Goal: Task Accomplishment & Management: Manage account settings

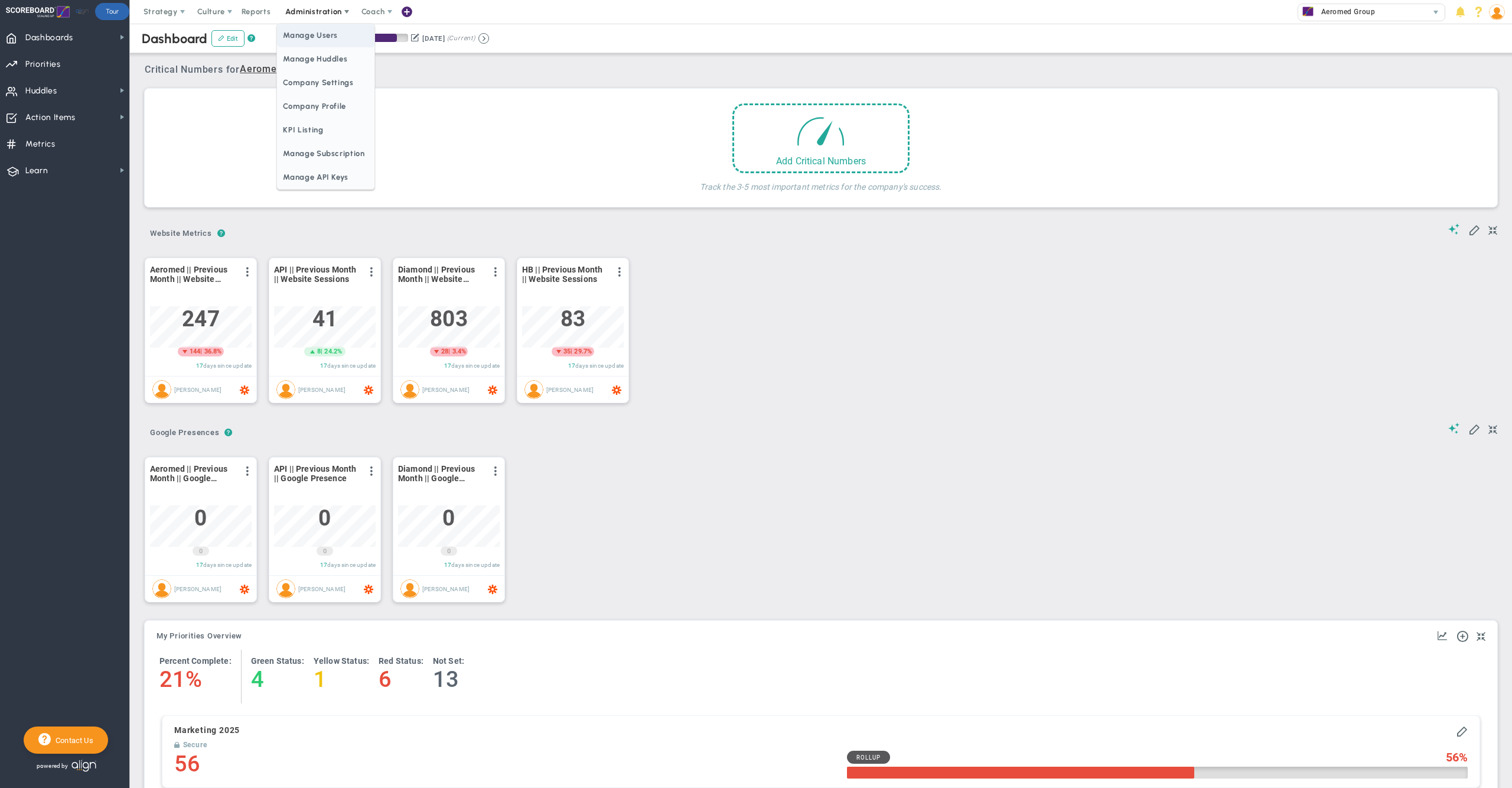
click at [324, 43] on span "Manage Users" at bounding box center [326, 36] width 97 height 24
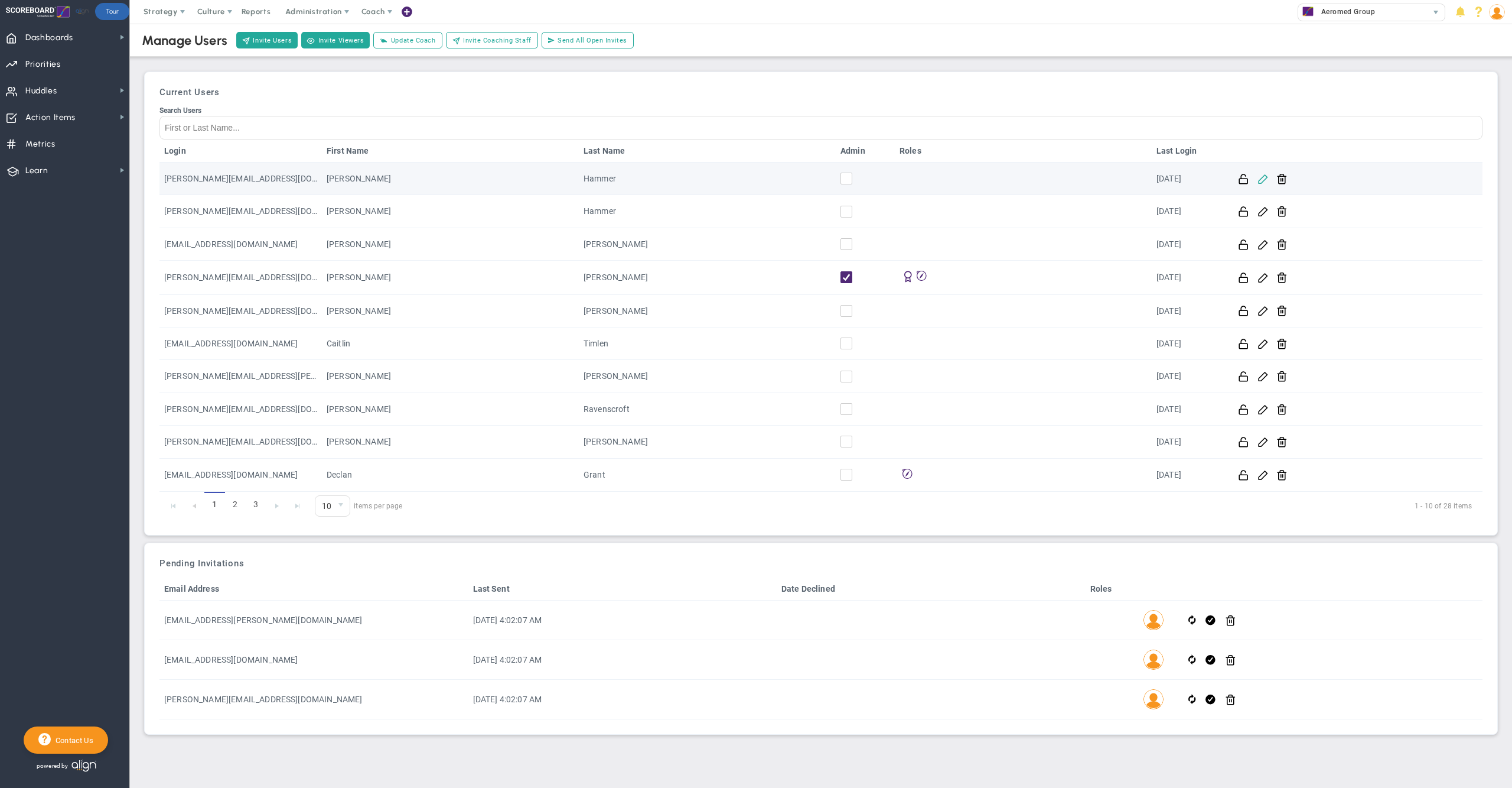
click at [1261, 178] on span at bounding box center [1262, 178] width 11 height 11
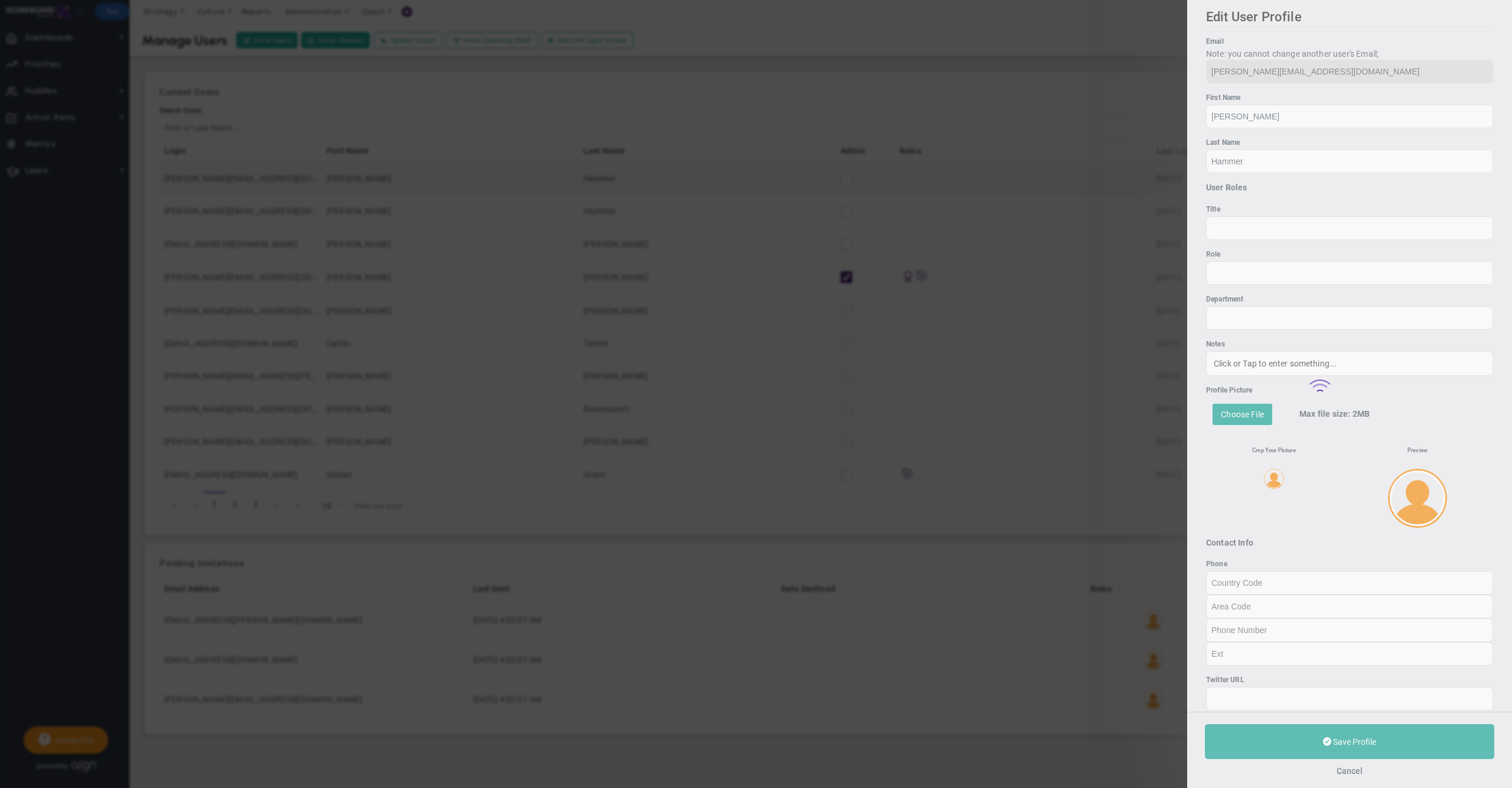
type input "480"
type input "766-8642"
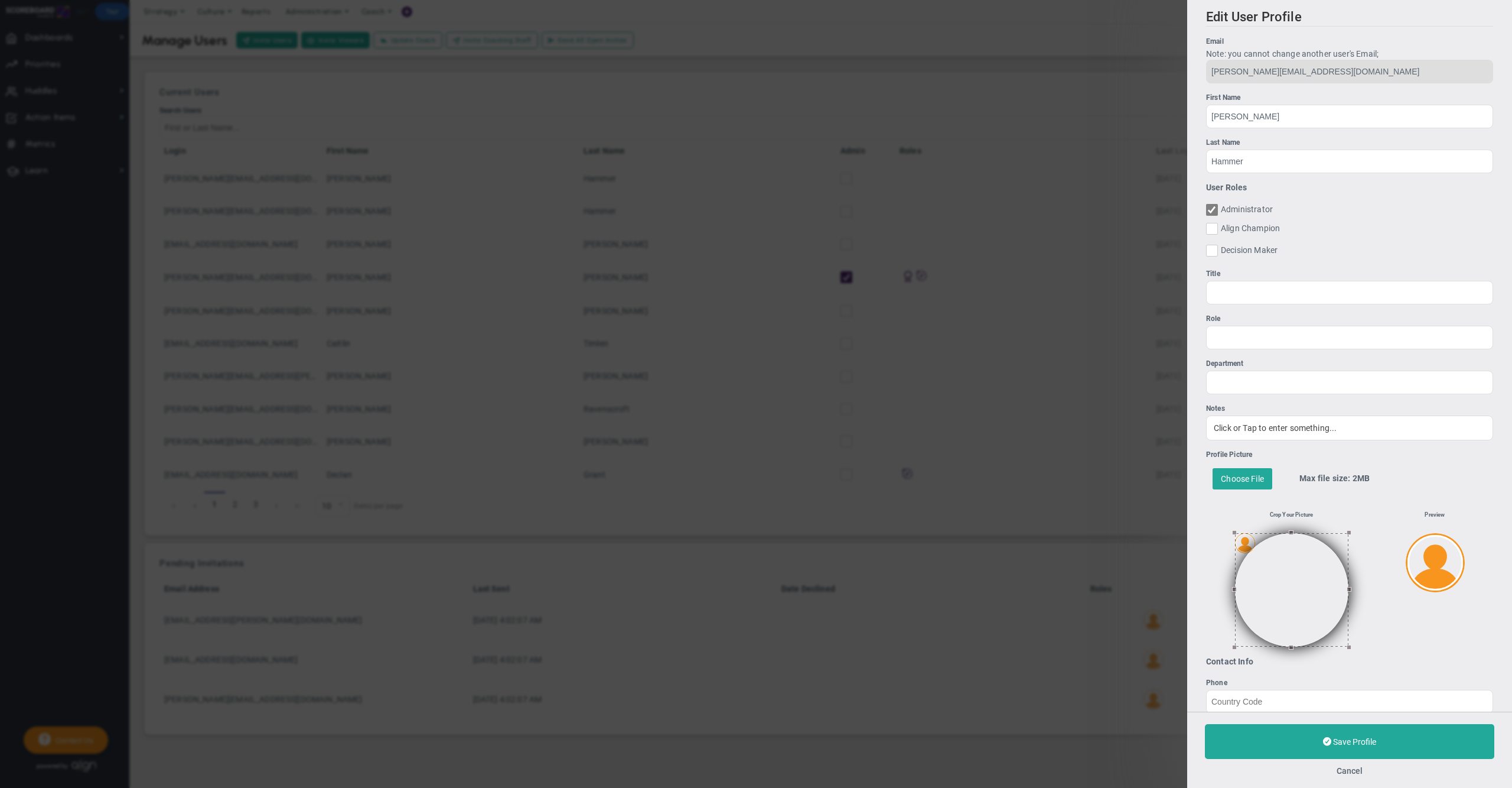
click at [1215, 210] on span at bounding box center [1212, 209] width 12 height 12
click at [1353, 767] on button "Cancel" at bounding box center [1350, 771] width 26 height 10
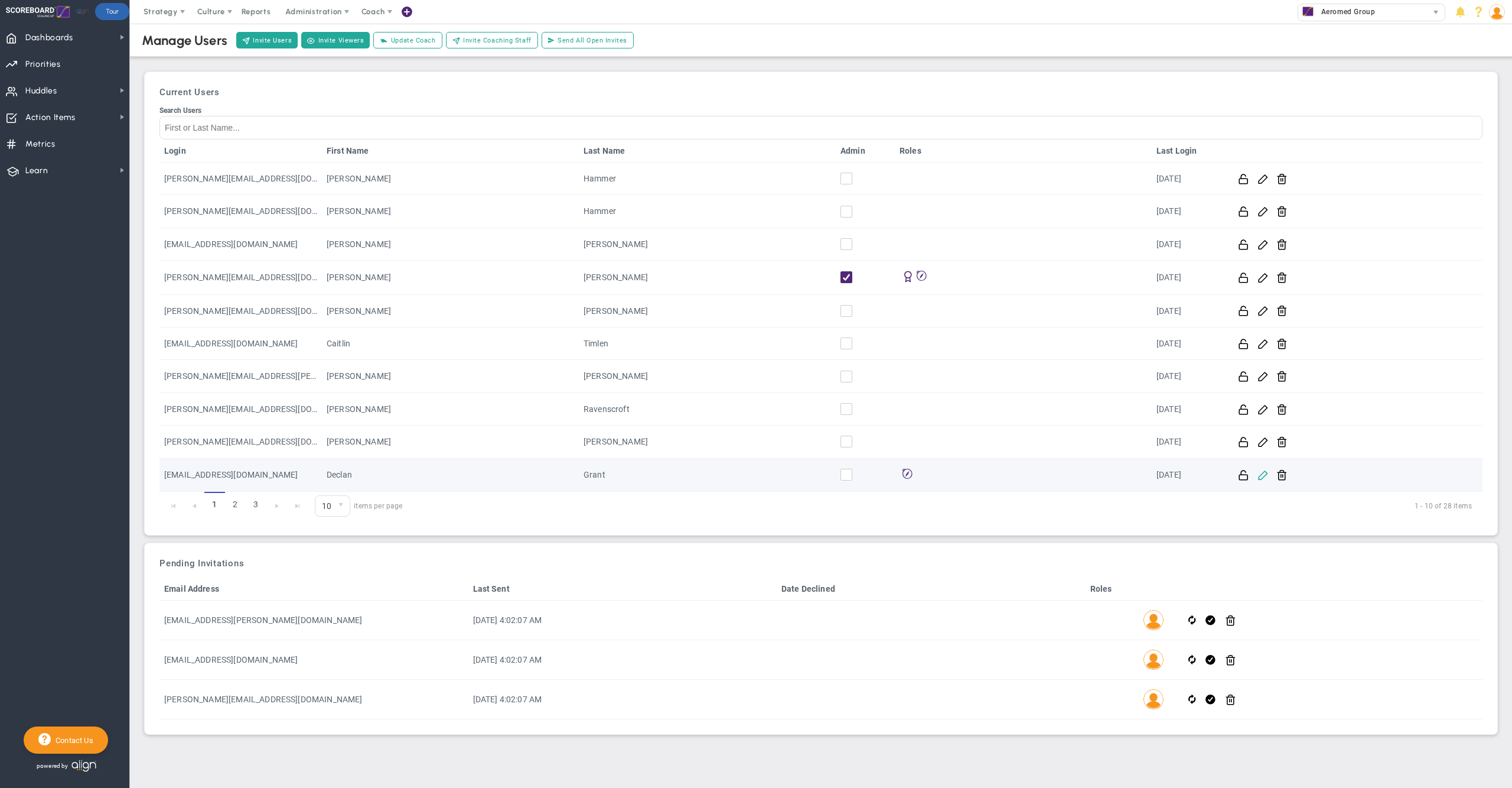
click at [1260, 475] on span at bounding box center [1262, 474] width 11 height 11
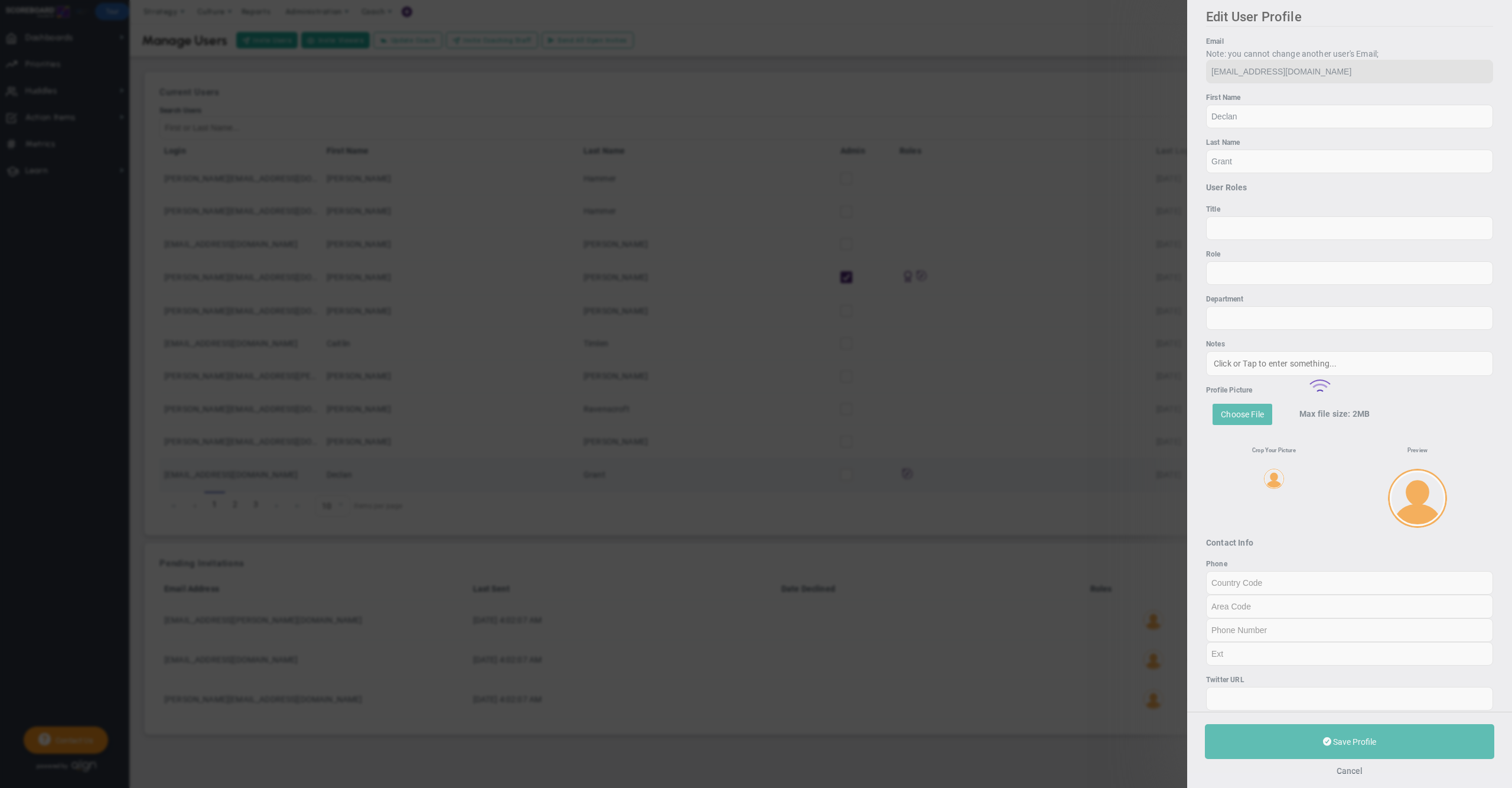
type input "484"
type input "8865782"
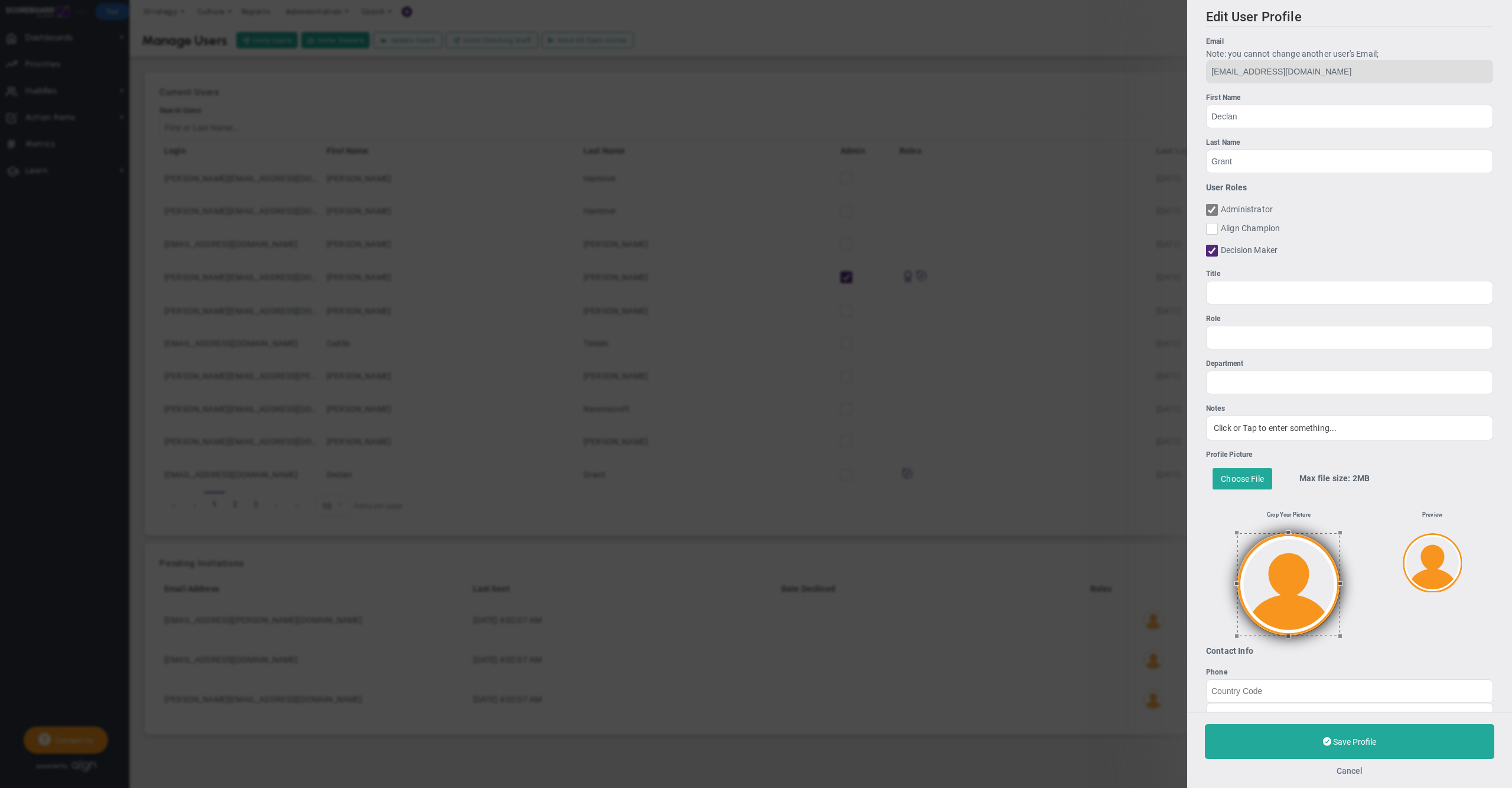
click at [1347, 769] on button "Cancel" at bounding box center [1350, 771] width 26 height 10
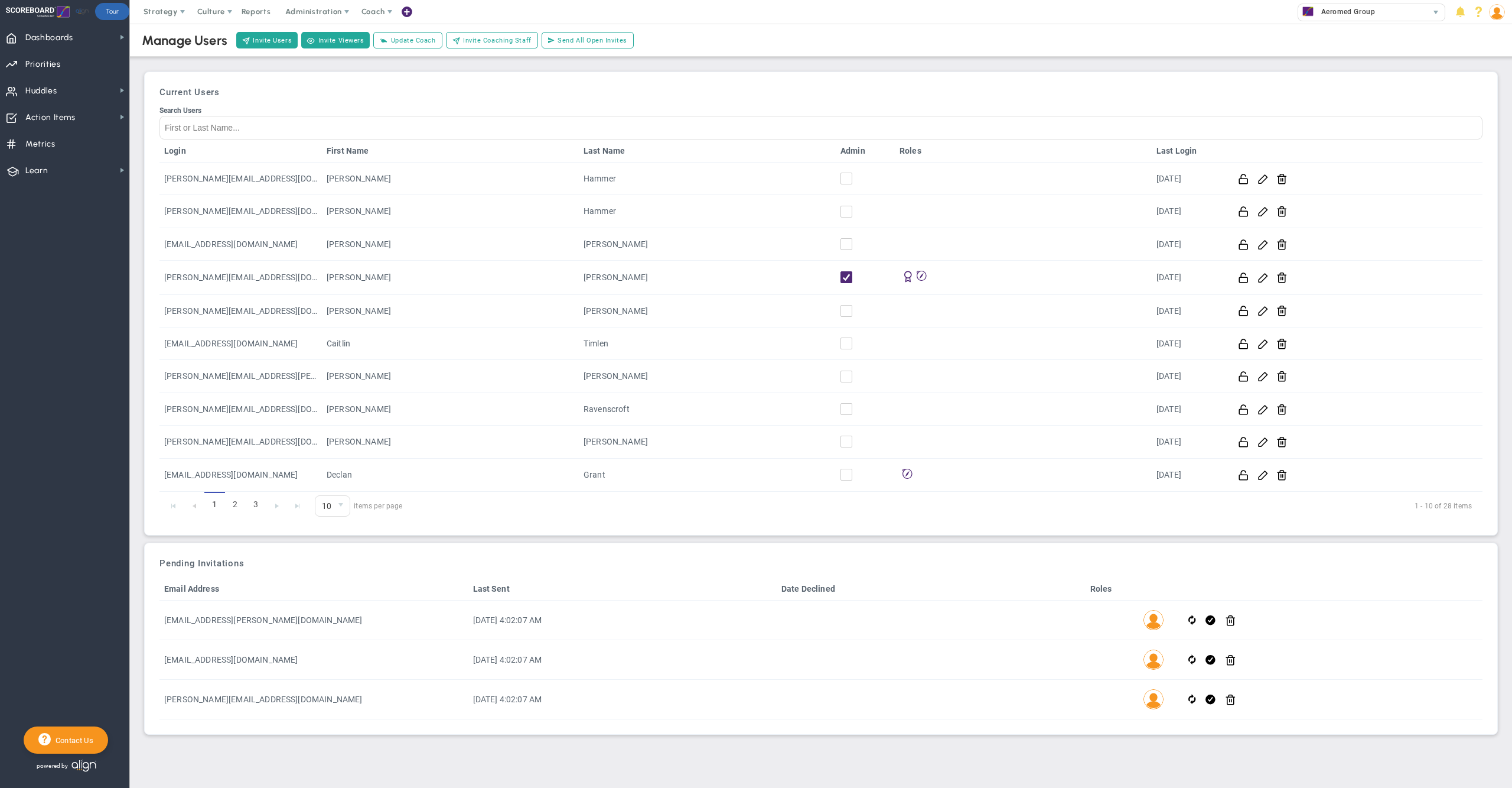
click at [892, 72] on div "Current Users Search Users Login First Name Last Name Admin Roles Last Login aa…" at bounding box center [821, 303] width 1354 height 464
click at [1496, 15] on img at bounding box center [1497, 12] width 16 height 16
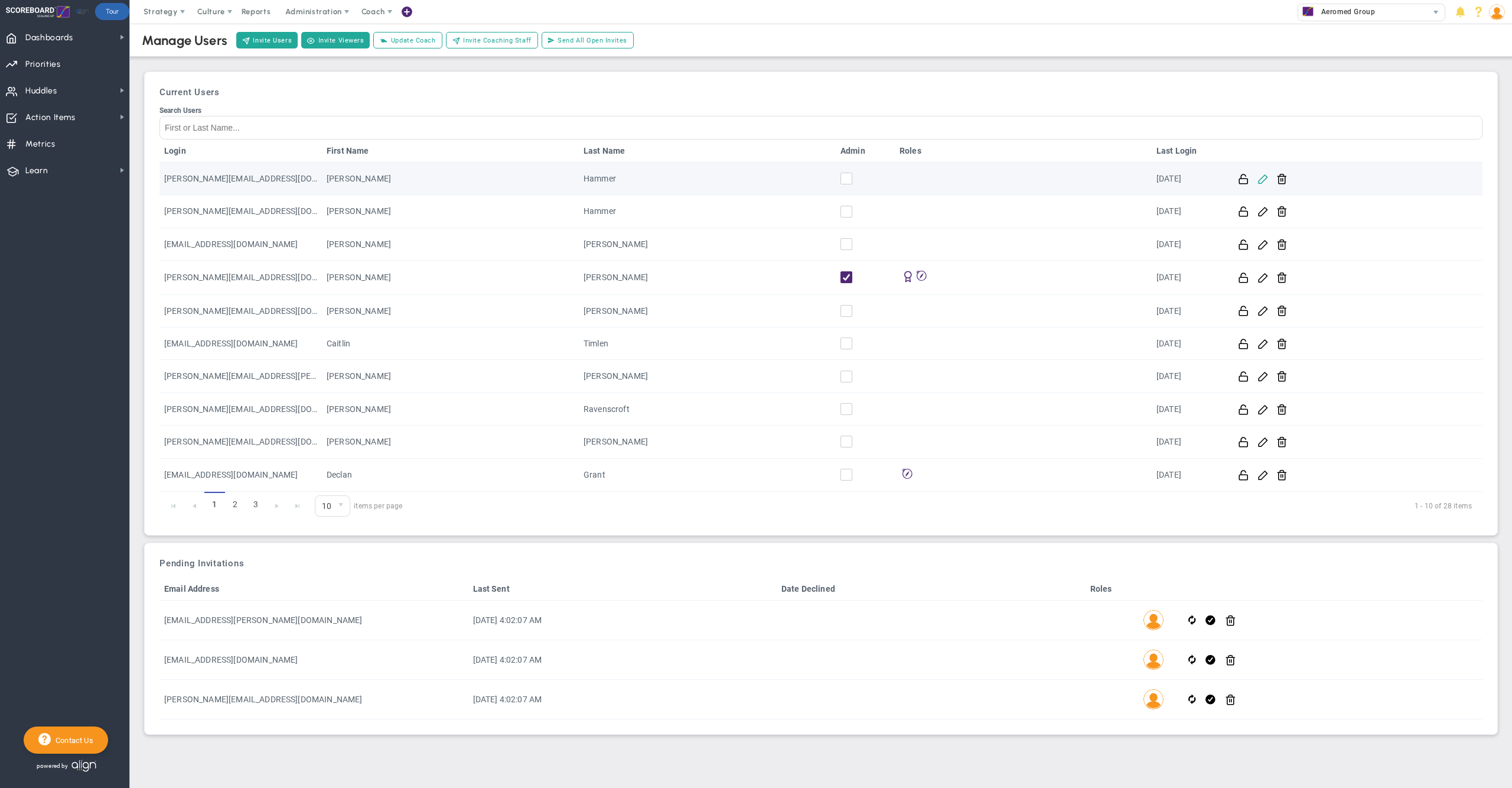
click at [1260, 180] on span at bounding box center [1262, 178] width 11 height 11
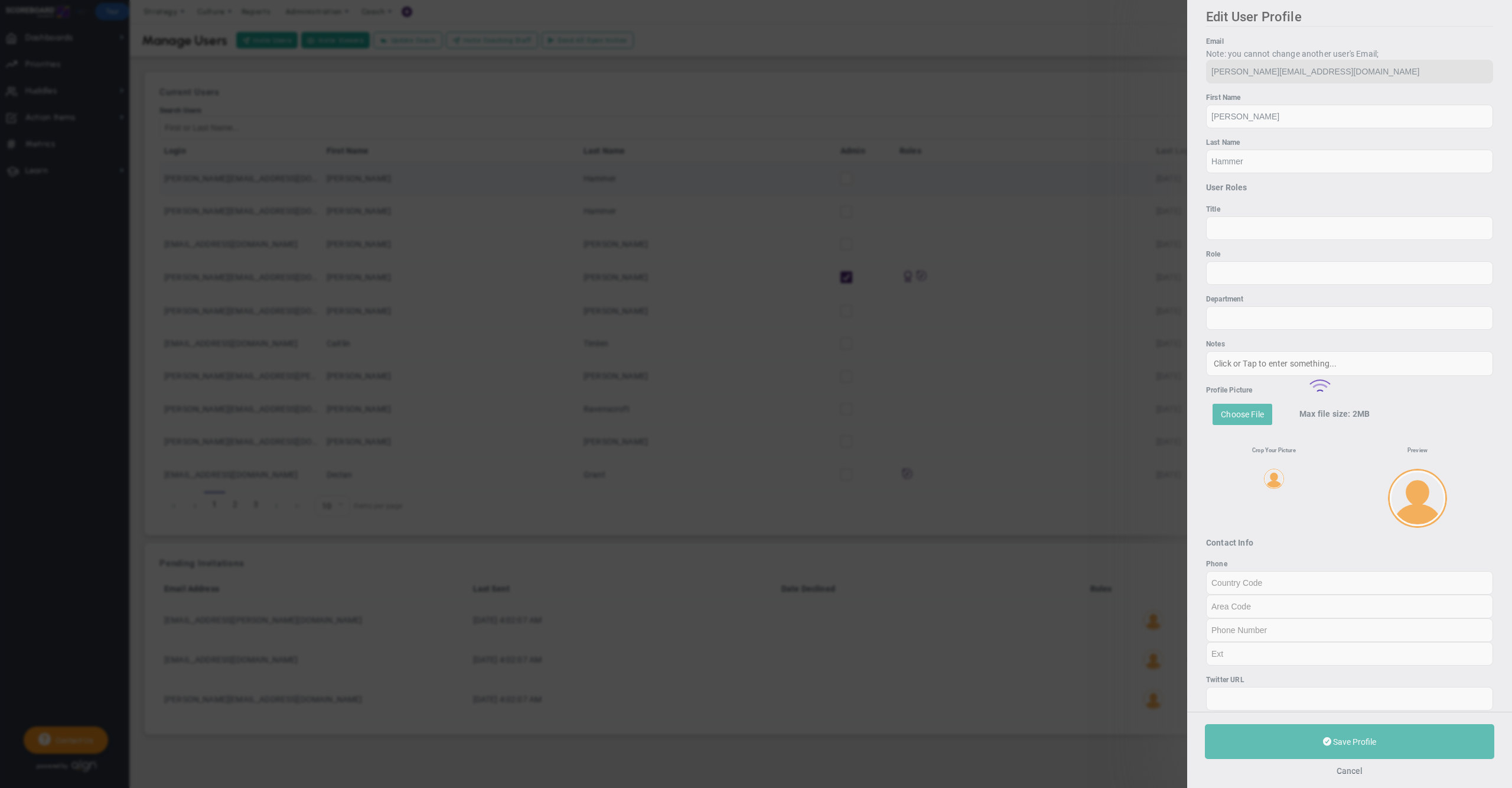
type input "480"
type input "766-8642"
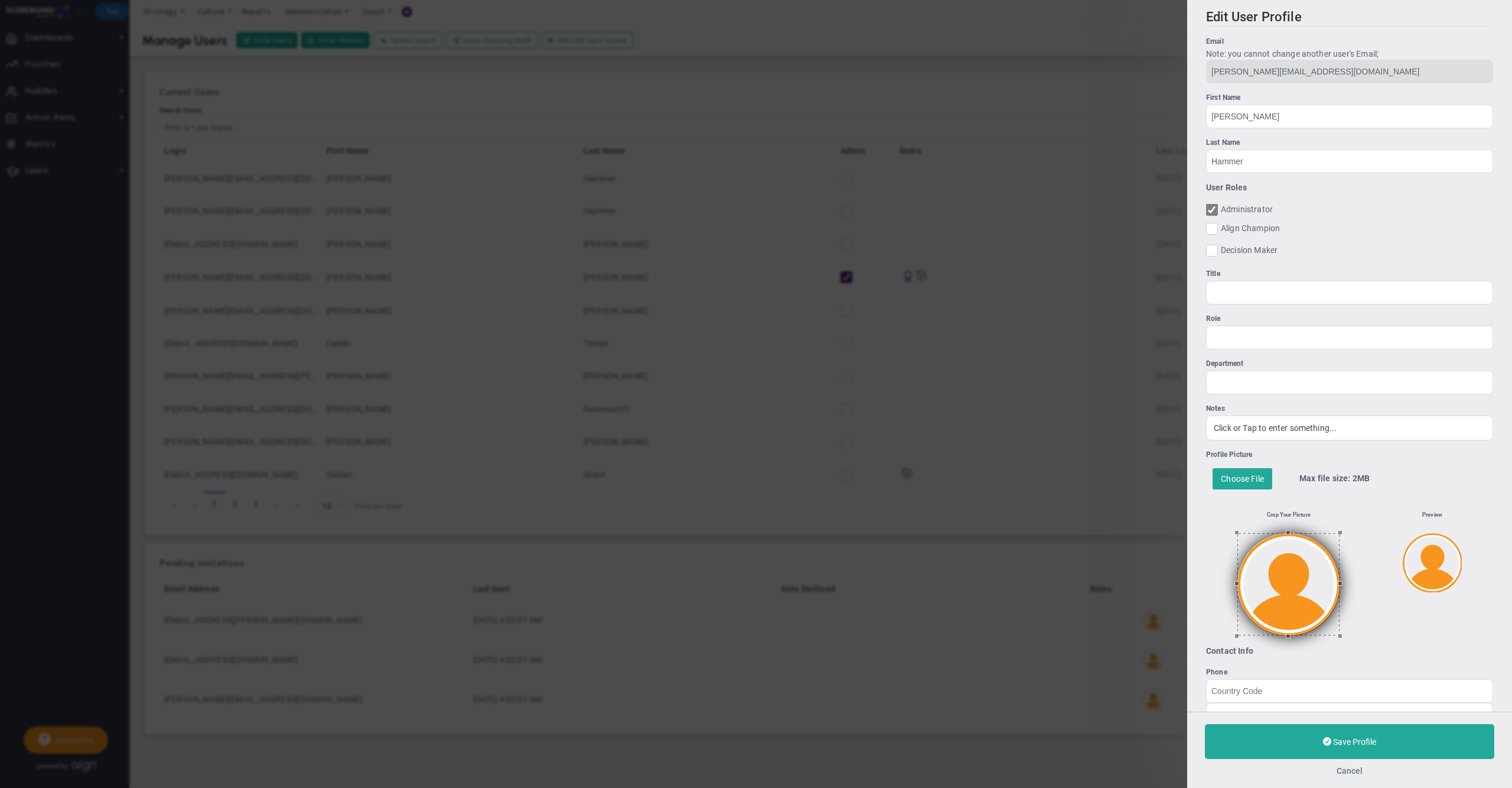
click at [1354, 767] on button "Cancel" at bounding box center [1350, 771] width 26 height 10
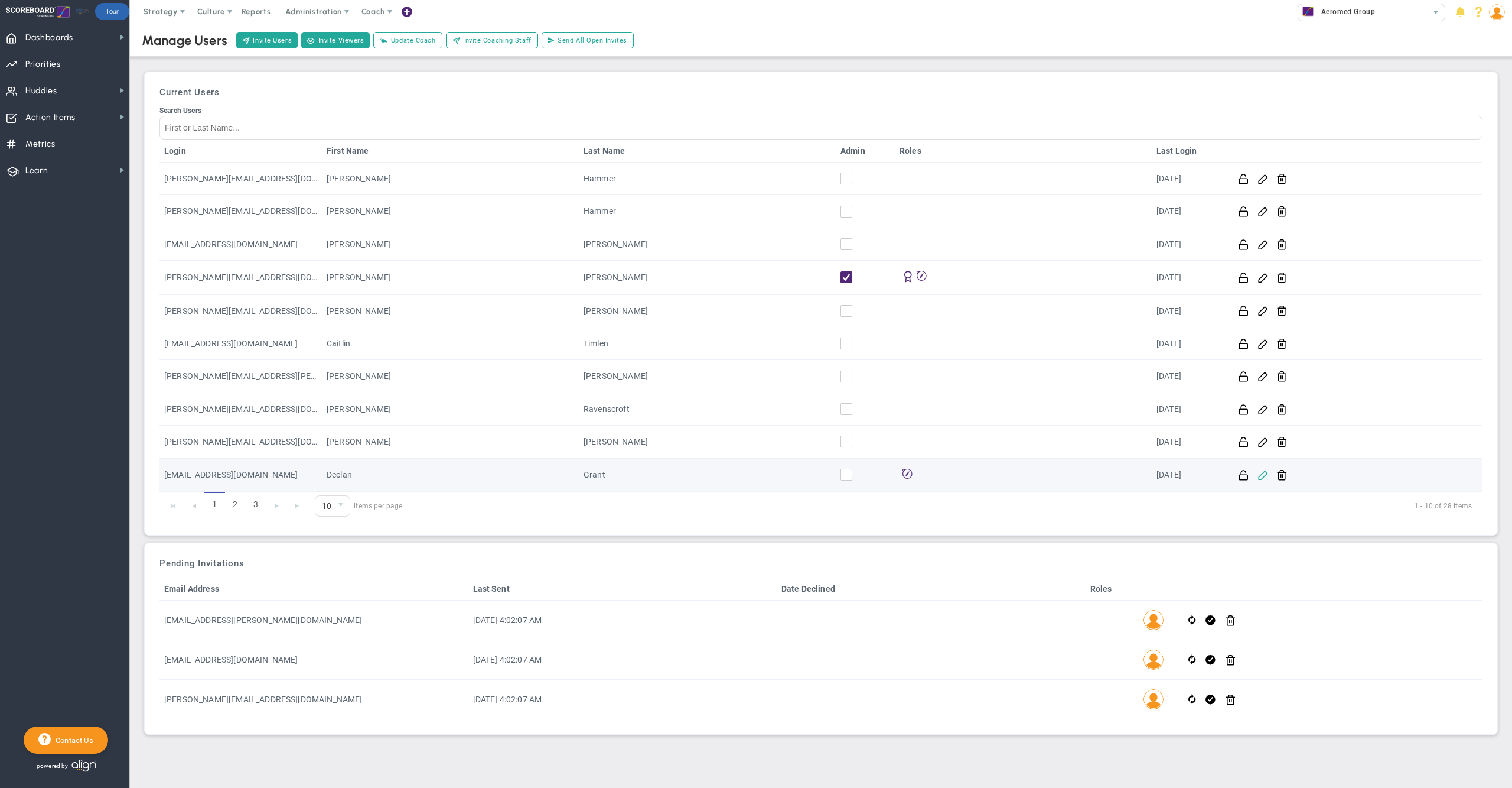
click at [1260, 472] on span at bounding box center [1262, 474] width 11 height 11
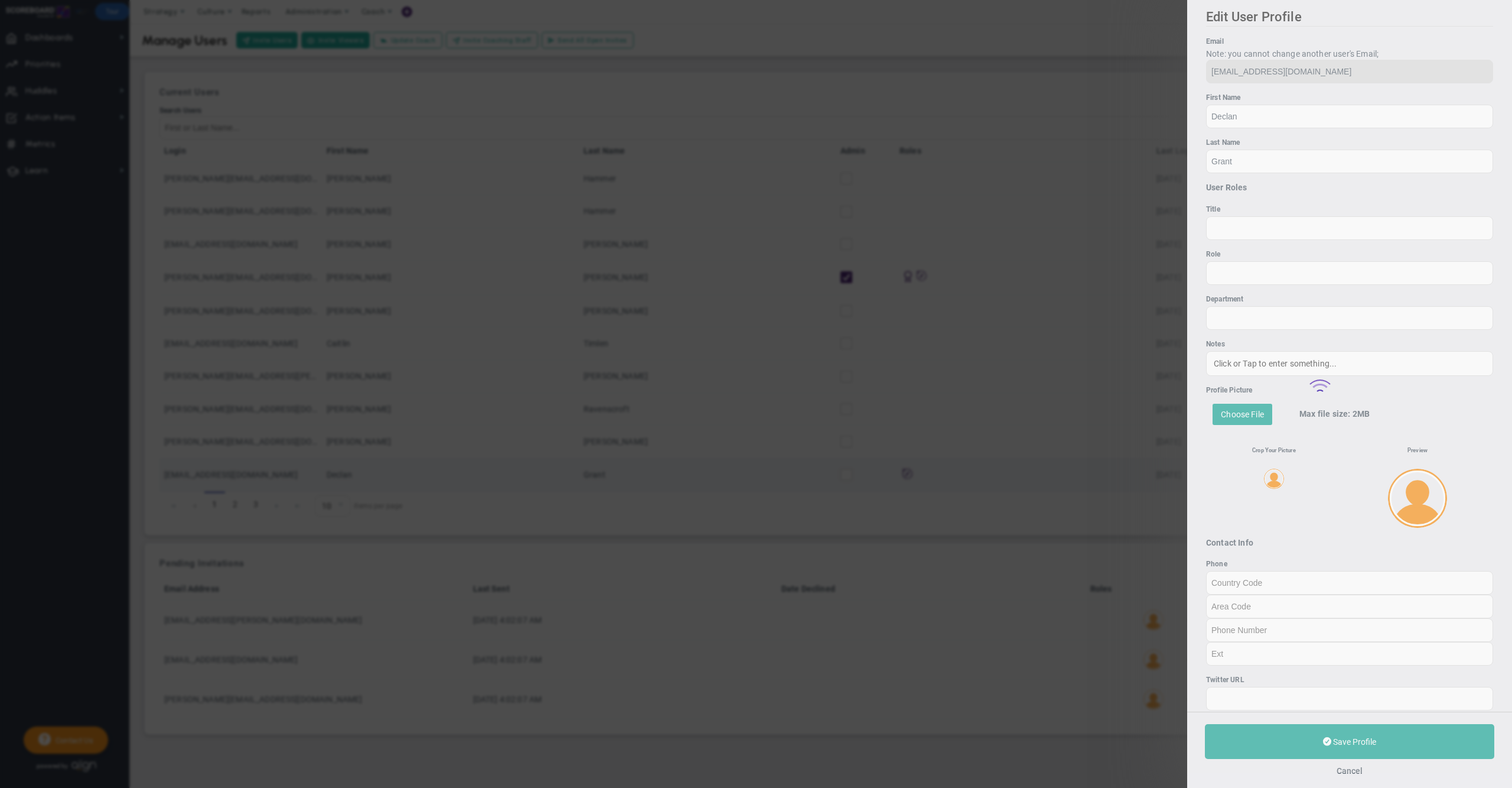
type input "484"
type input "8865782"
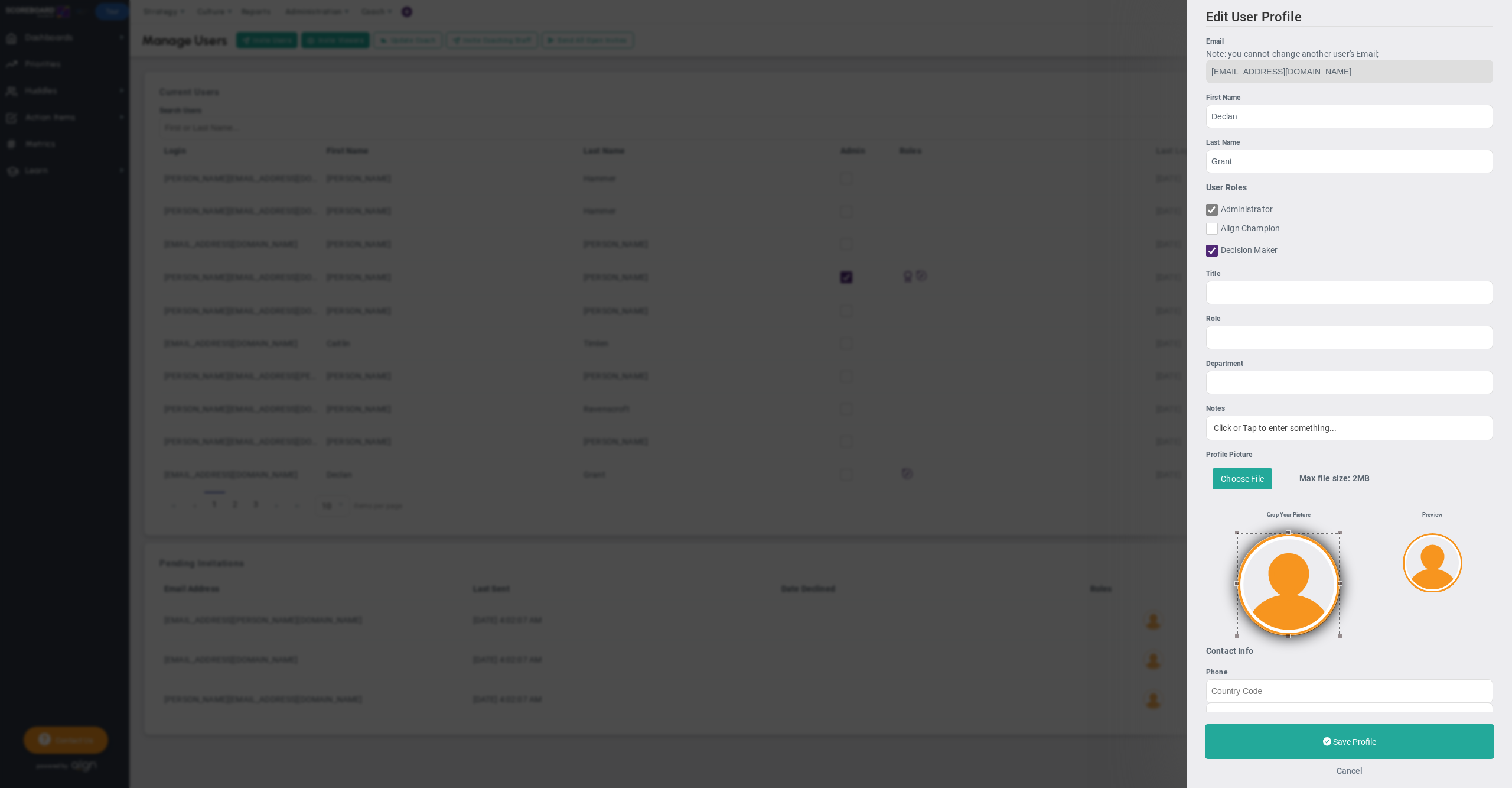
click at [1351, 773] on button "Cancel" at bounding box center [1350, 771] width 26 height 10
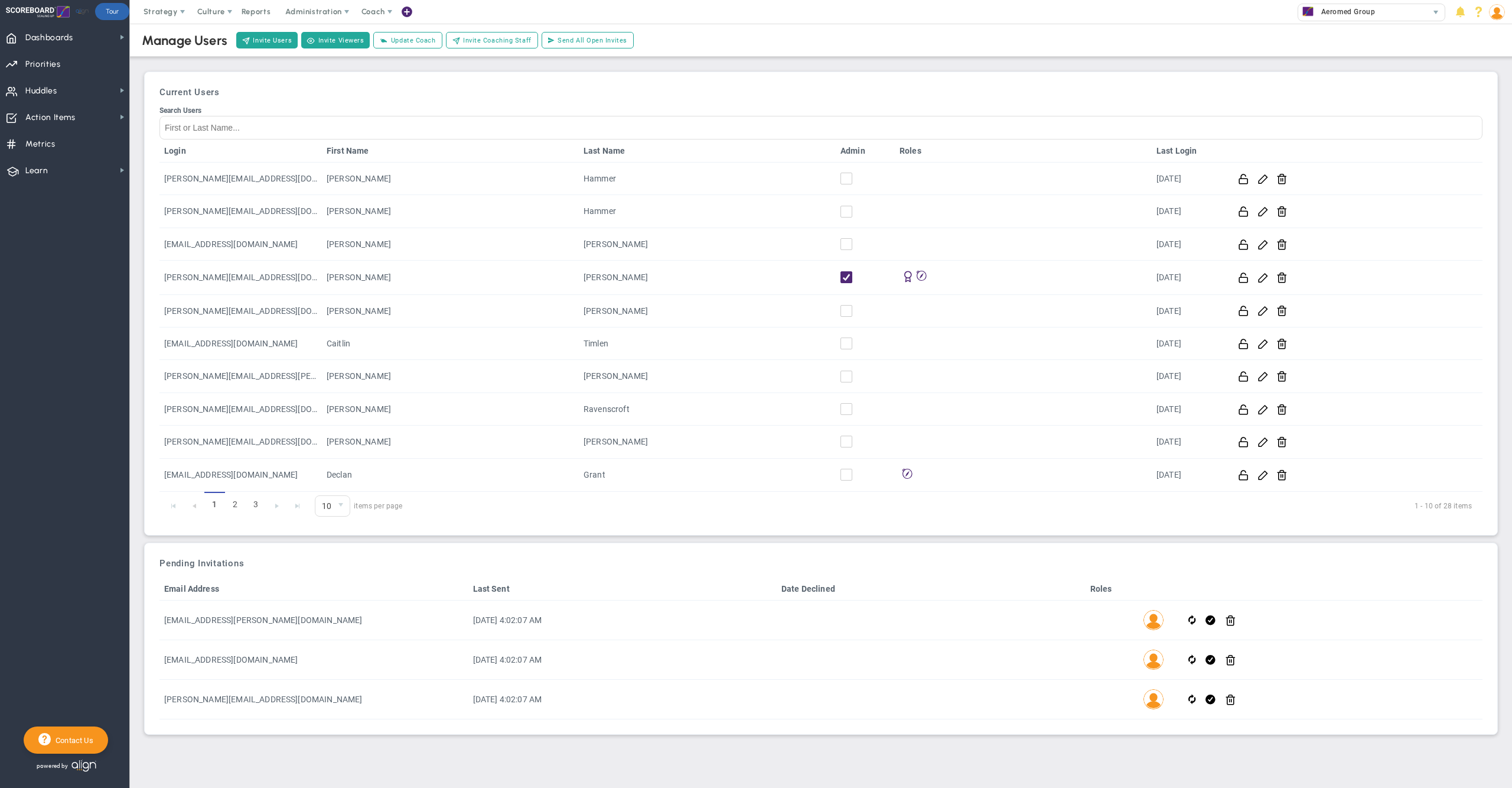
click at [1503, 18] on img at bounding box center [1497, 12] width 16 height 16
click at [1484, 133] on span "Sign Out" at bounding box center [1461, 130] width 96 height 24
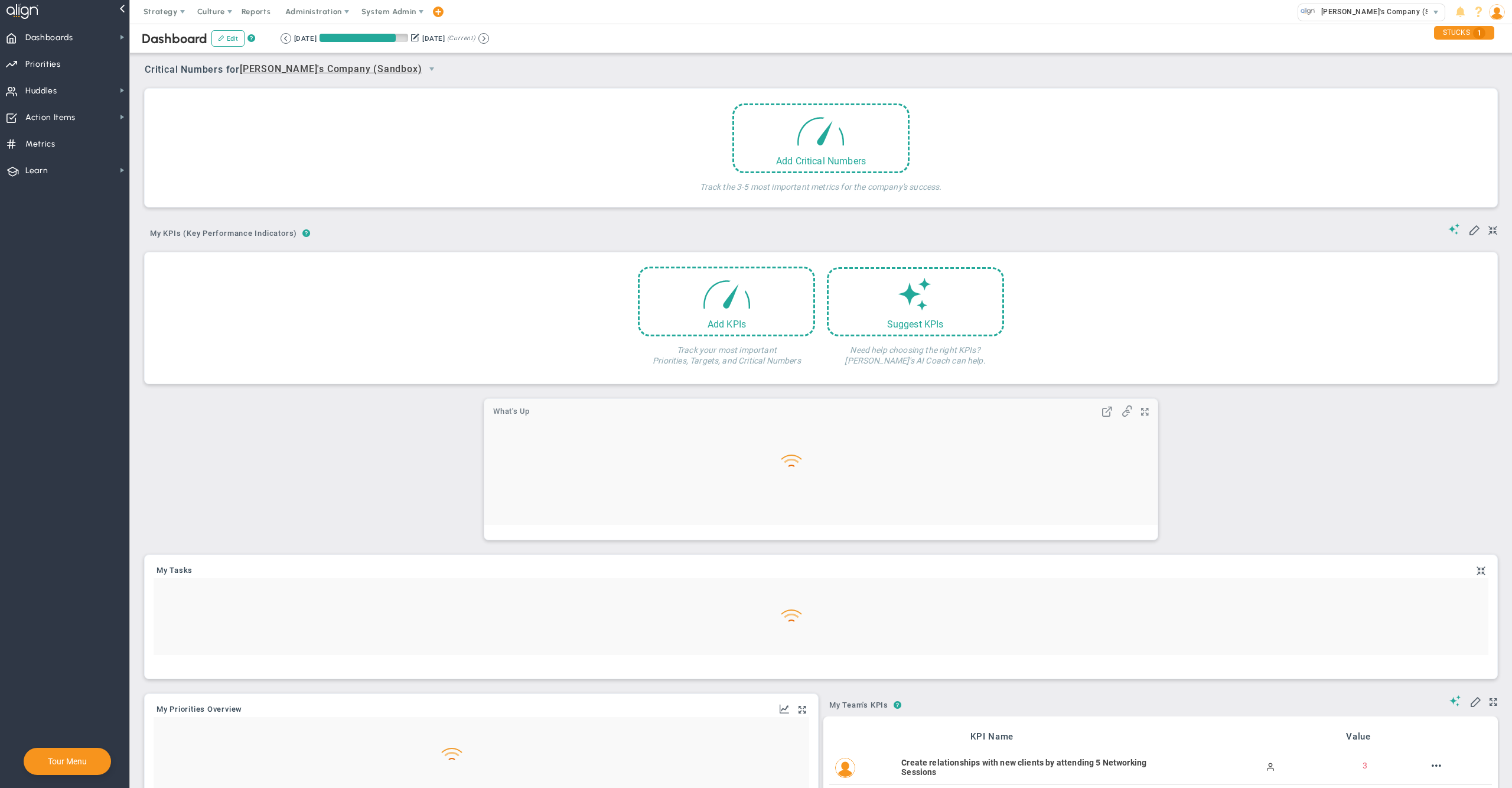
click at [400, 13] on span "System Admin" at bounding box center [389, 11] width 55 height 9
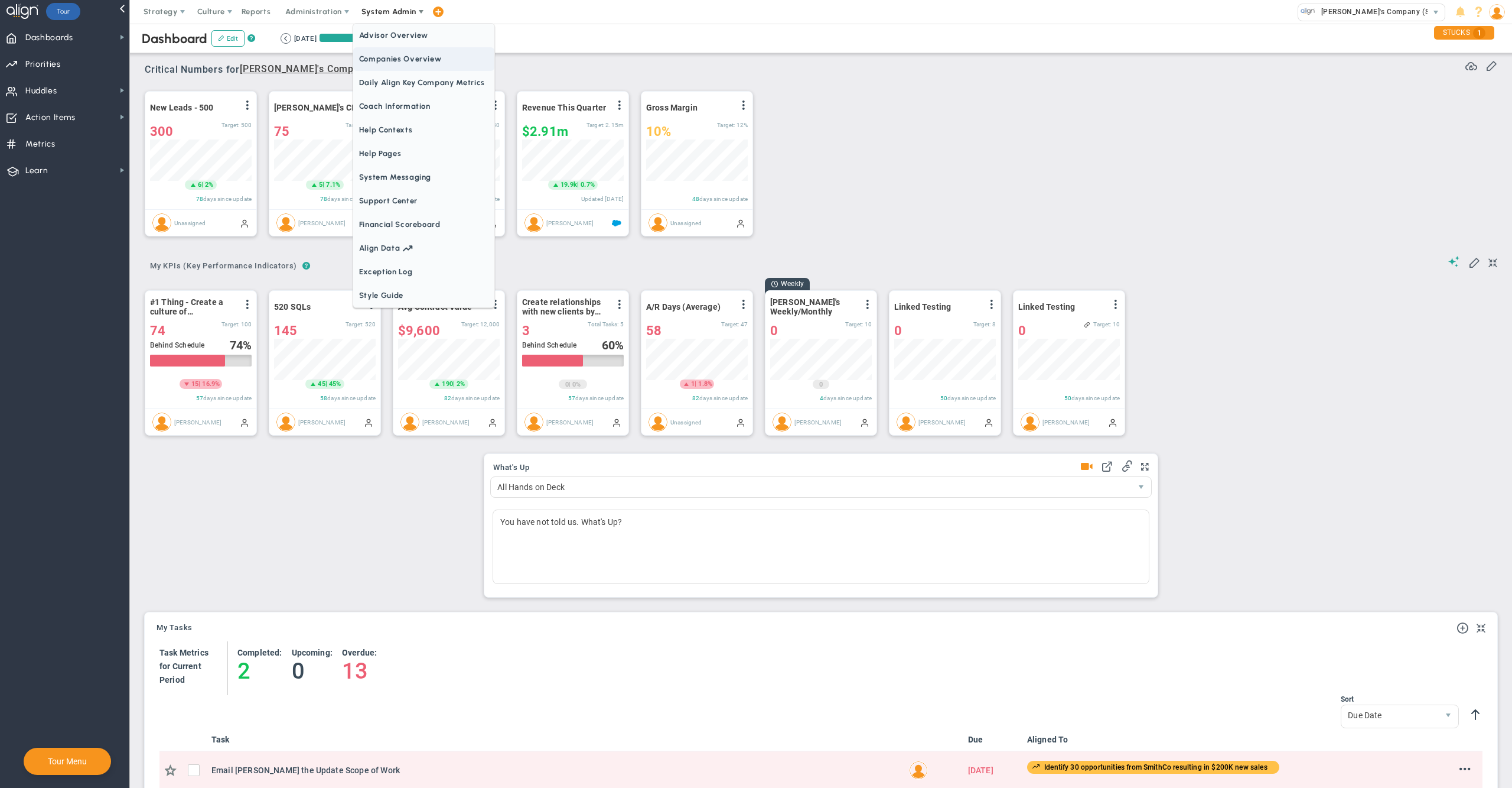
click at [407, 57] on span "Companies Overview" at bounding box center [423, 59] width 141 height 24
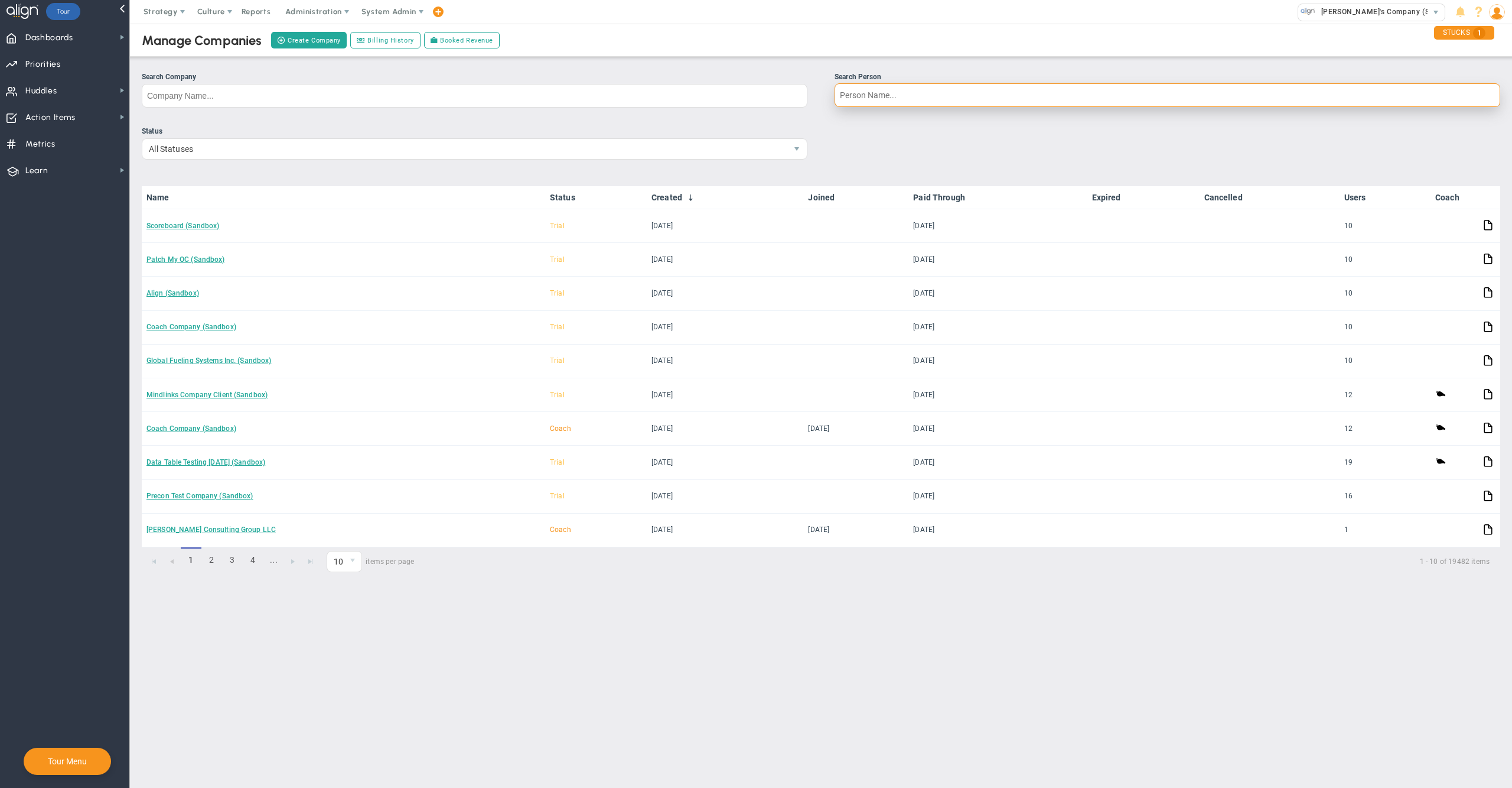
click at [903, 88] on input "Search Person" at bounding box center [1168, 95] width 666 height 24
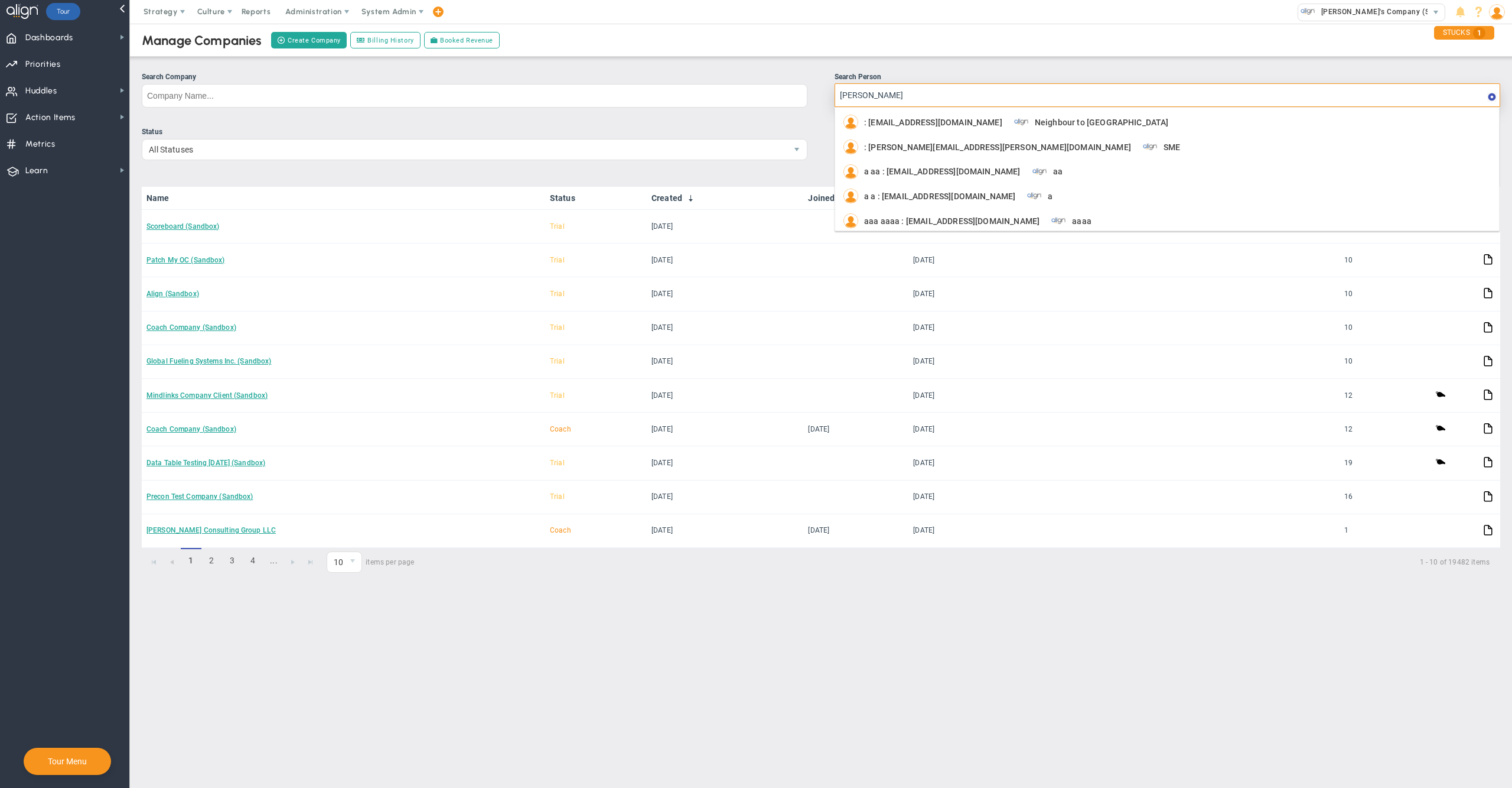
type input "[PERSON_NAME]"
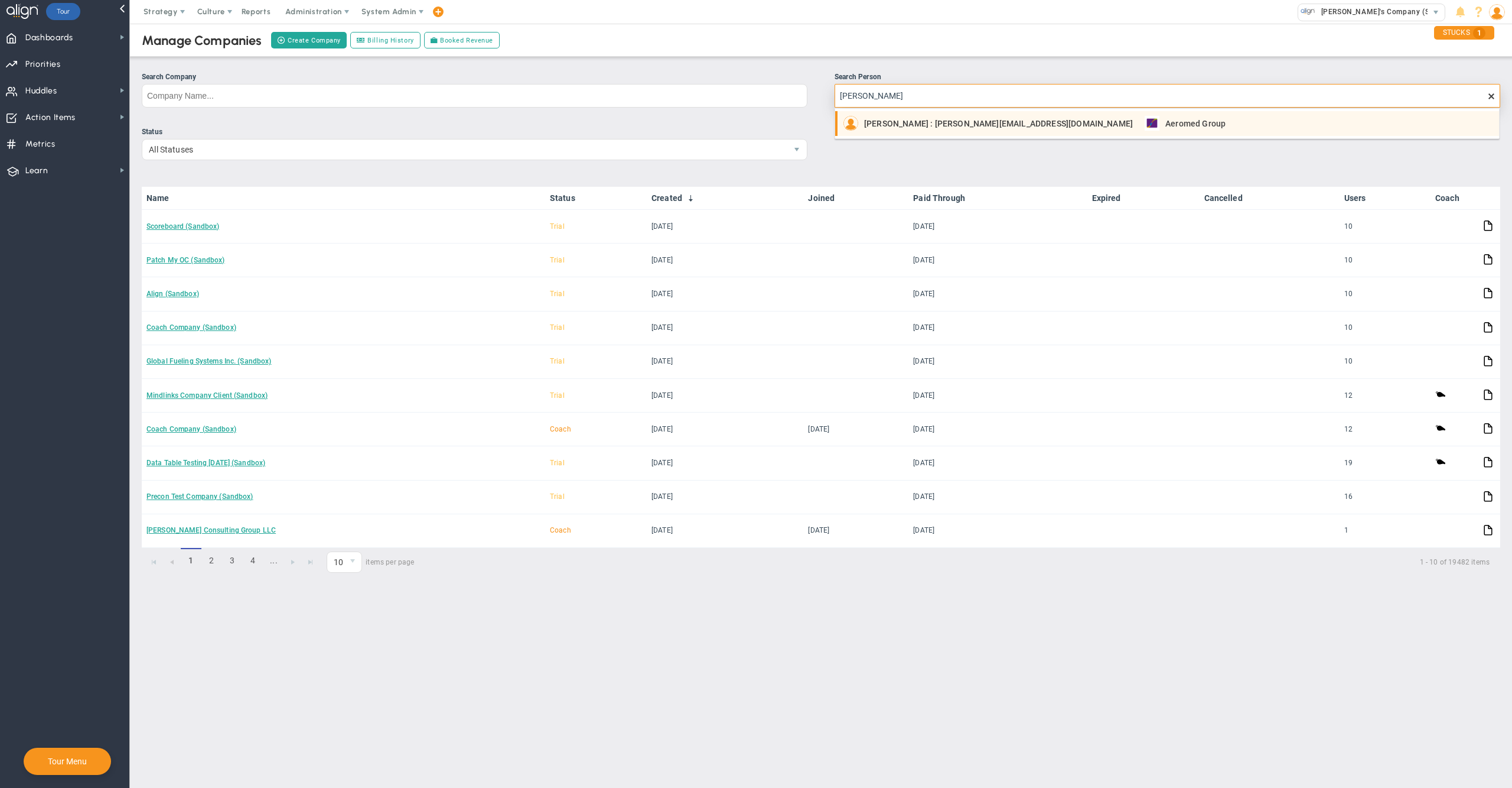
click at [906, 125] on span "[PERSON_NAME] : [PERSON_NAME][EMAIL_ADDRESS][DOMAIN_NAME]" at bounding box center [999, 123] width 268 height 8
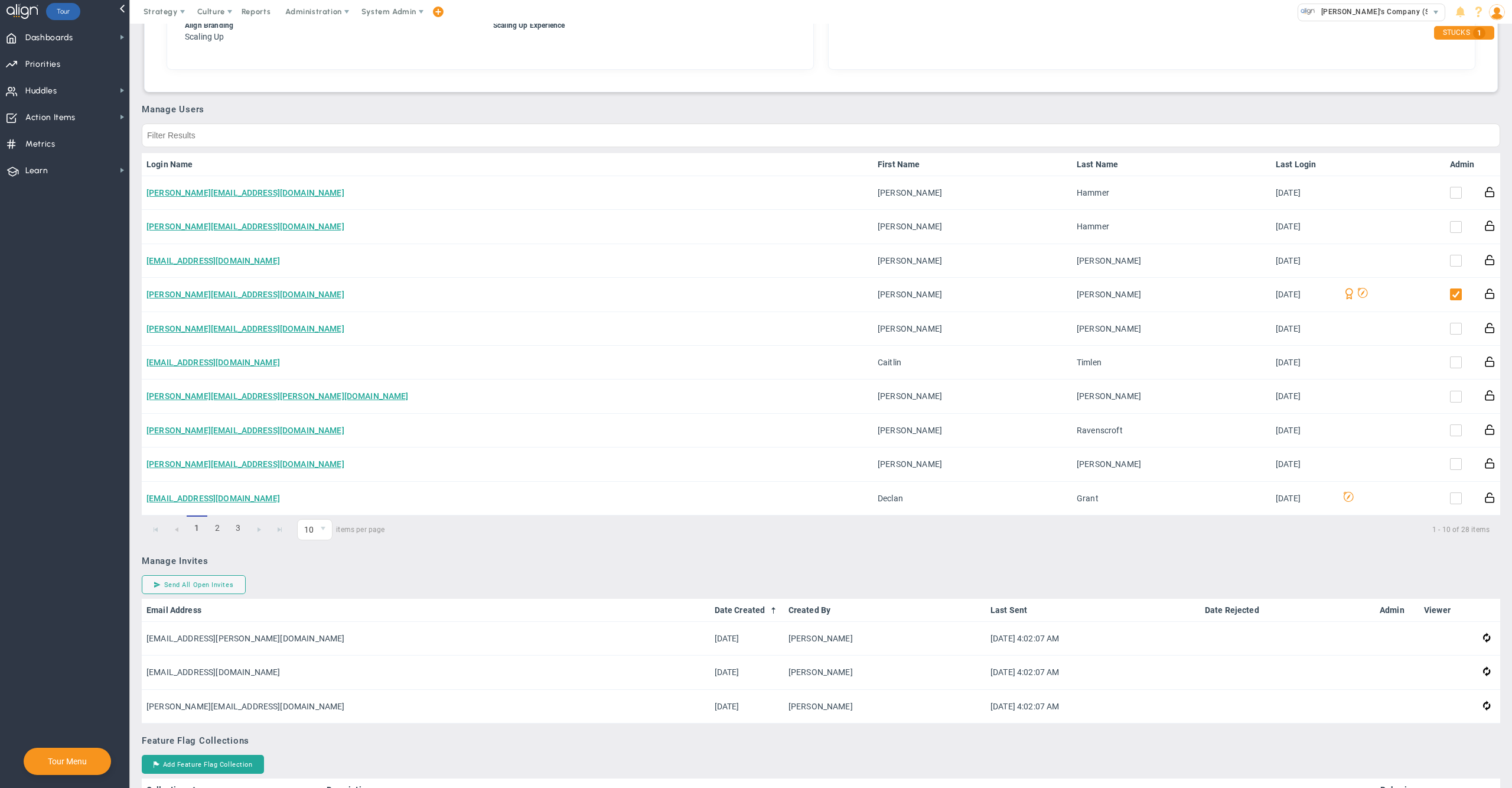
scroll to position [530, 0]
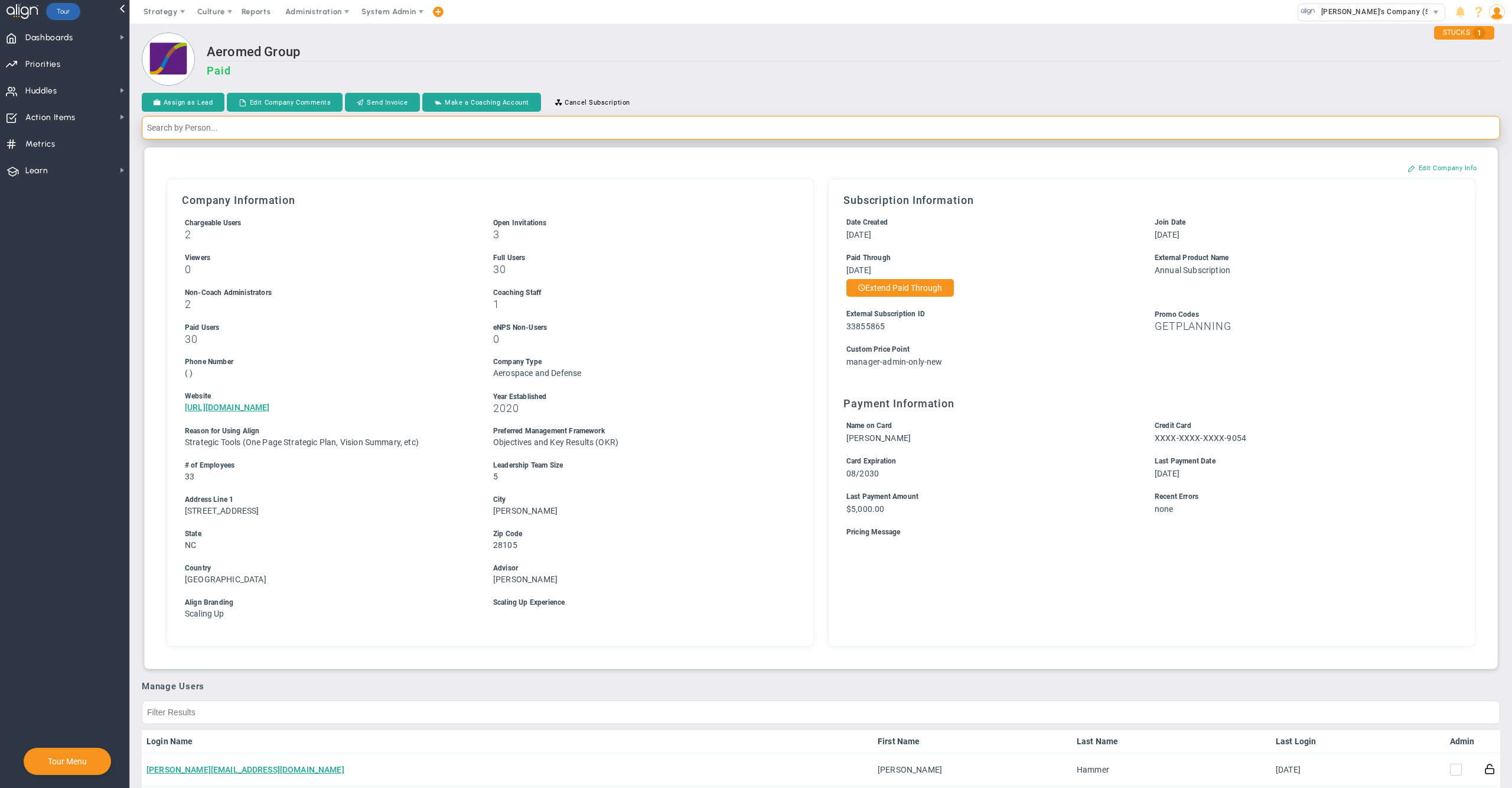
click at [1147, 137] on input "text" at bounding box center [821, 127] width 1359 height 24
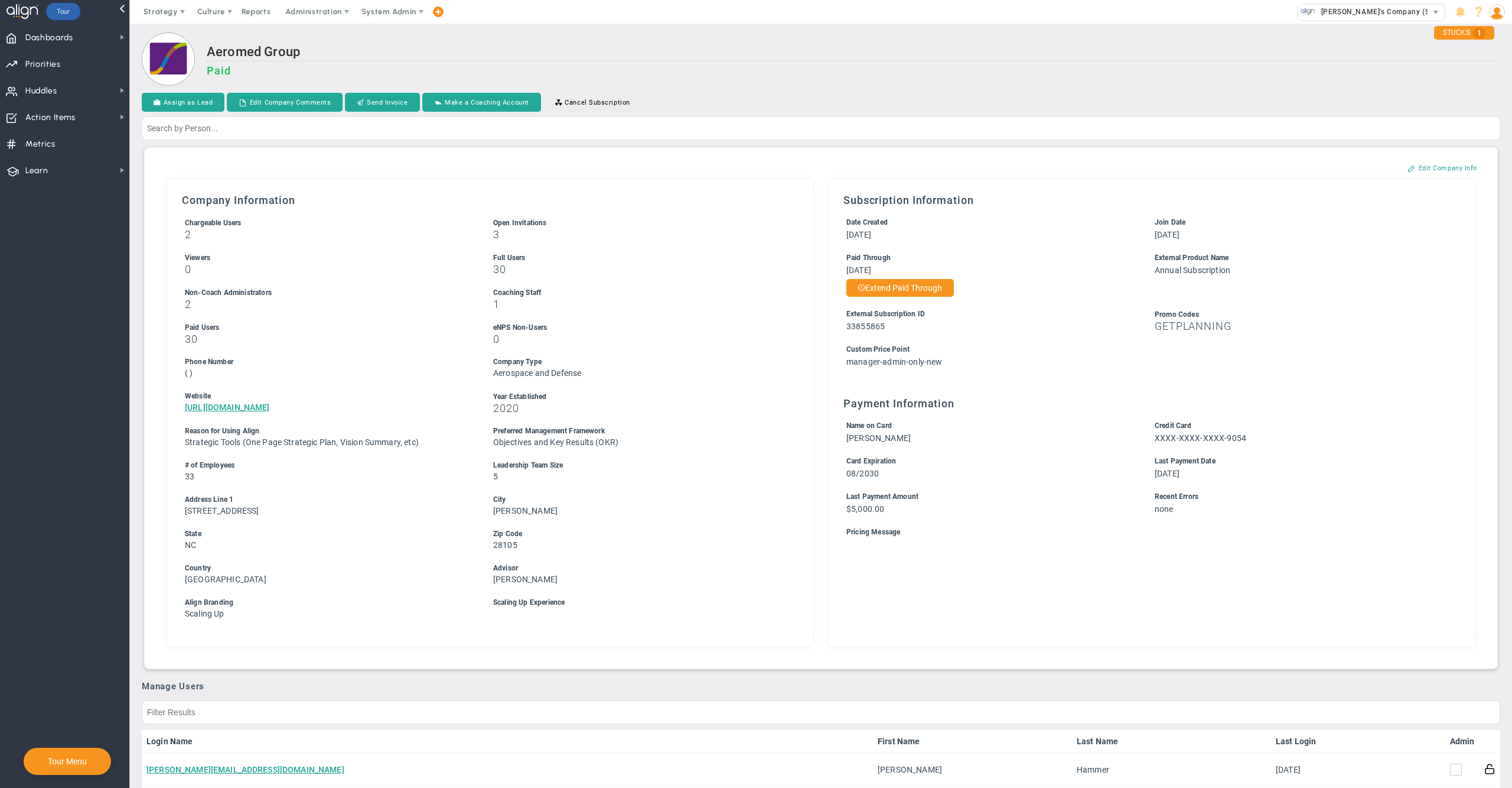
click at [391, 16] on span "System Admin" at bounding box center [389, 11] width 55 height 9
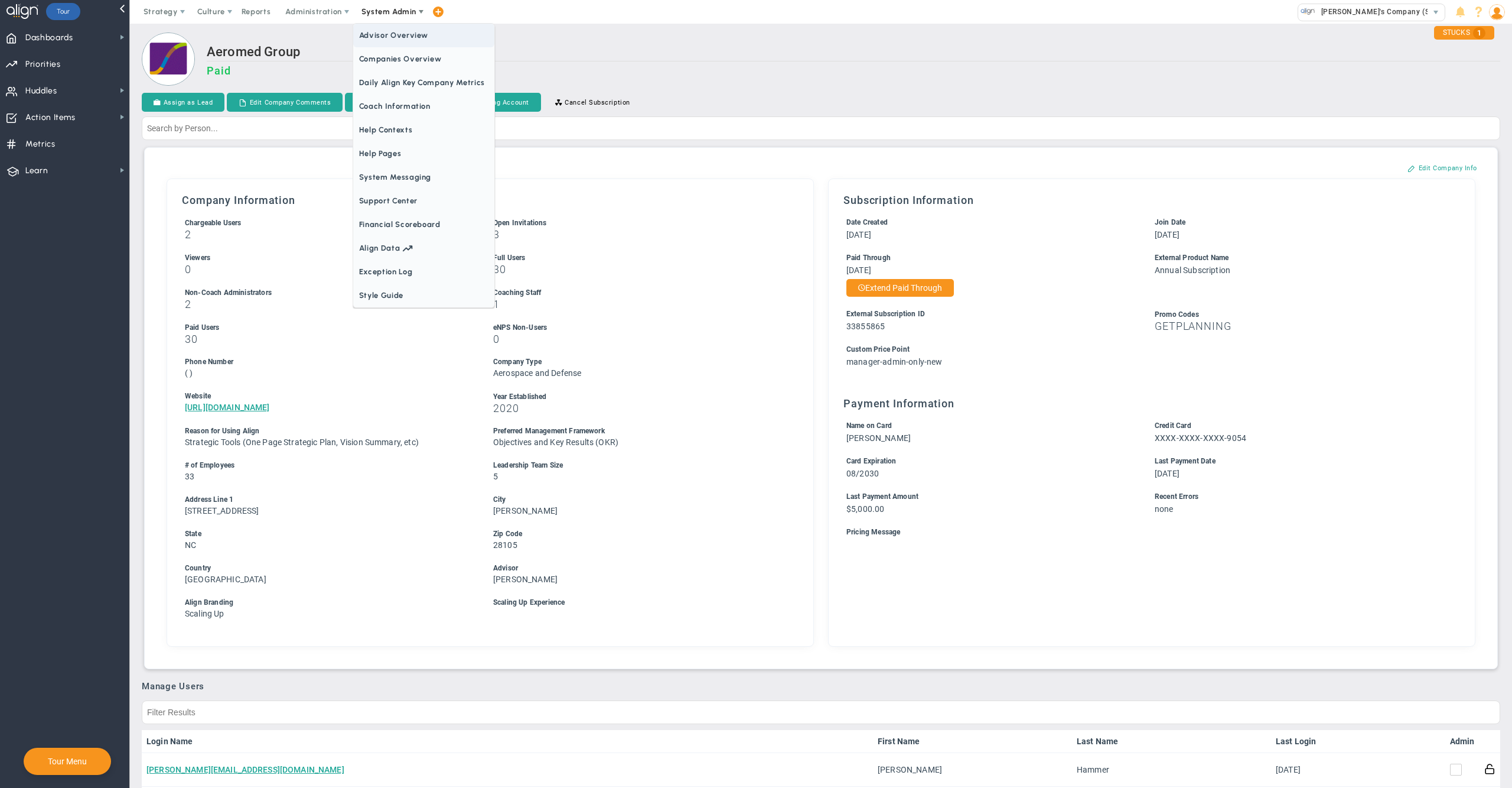
click at [403, 61] on span "Companies Overview" at bounding box center [423, 59] width 141 height 24
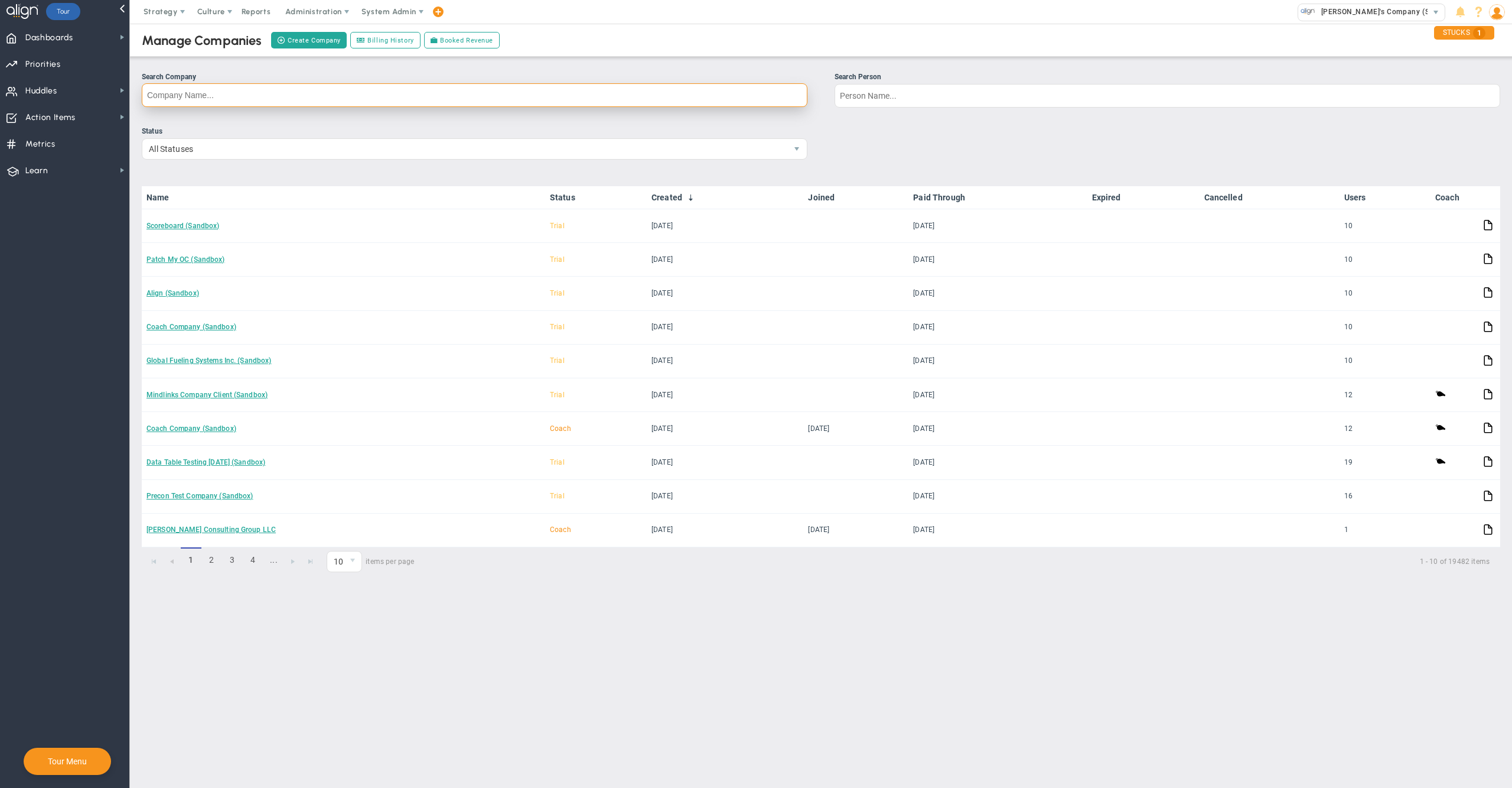
click at [426, 103] on input "Search Company" at bounding box center [475, 95] width 666 height 24
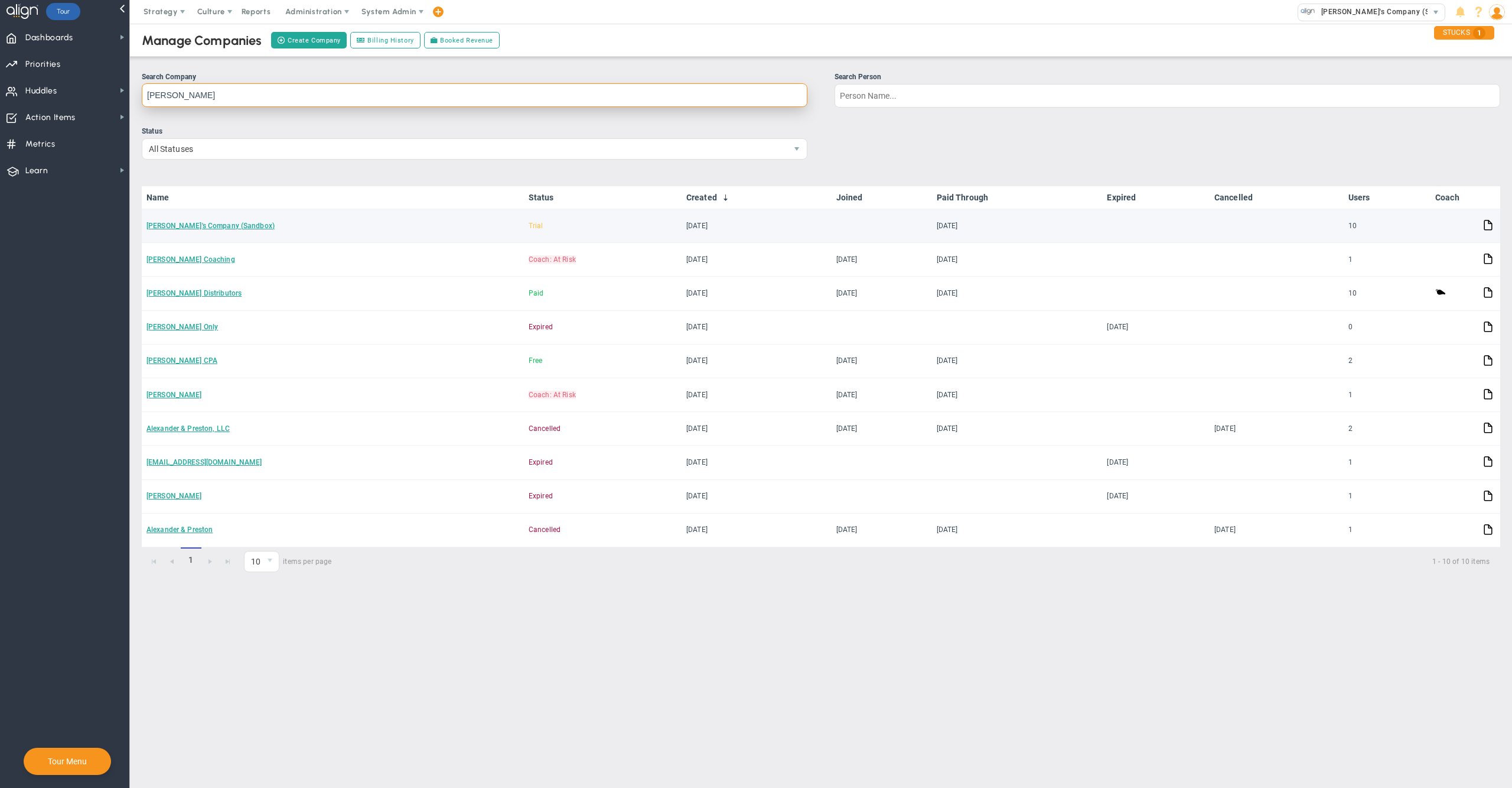
type input "[PERSON_NAME]"
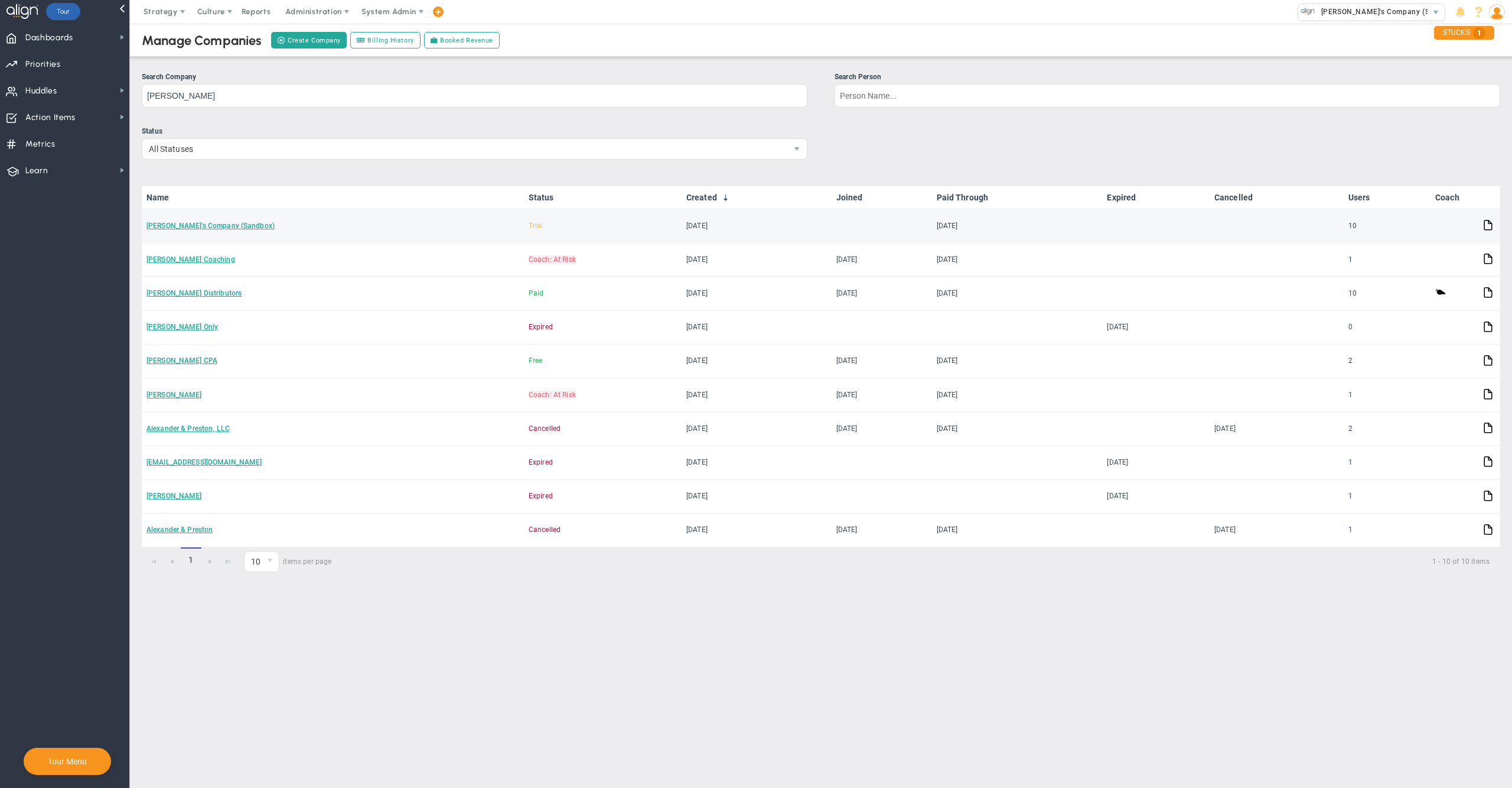
click at [201, 234] on td "[PERSON_NAME]'s Company (Sandbox)" at bounding box center [333, 226] width 382 height 34
click at [201, 230] on td "[PERSON_NAME]'s Company (Sandbox)" at bounding box center [333, 226] width 382 height 34
click at [201, 223] on link "[PERSON_NAME]'s Company (Sandbox)" at bounding box center [210, 225] width 128 height 8
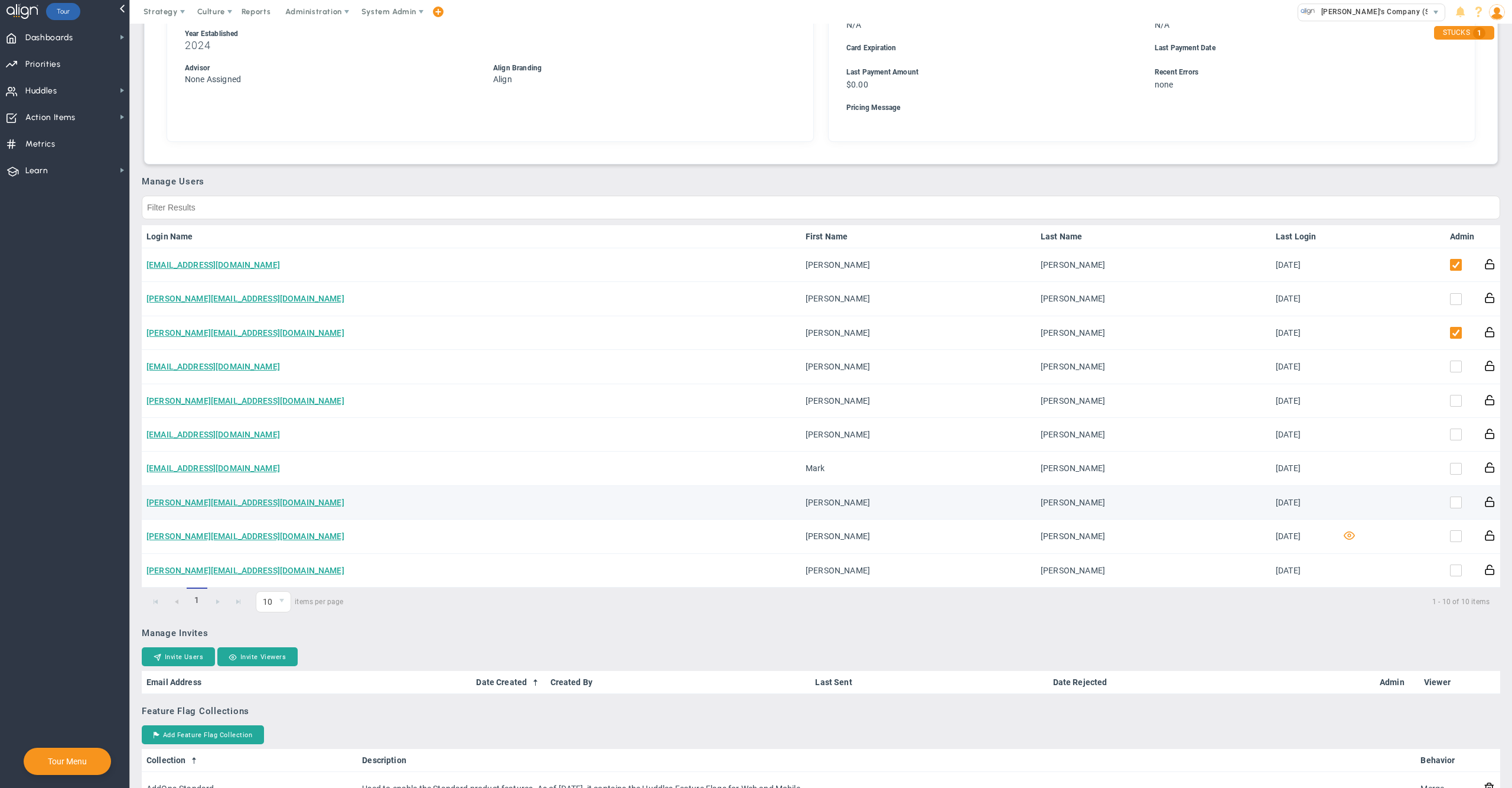
click at [1453, 502] on input "checkbox" at bounding box center [1459, 505] width 12 height 12
checkbox input "true"
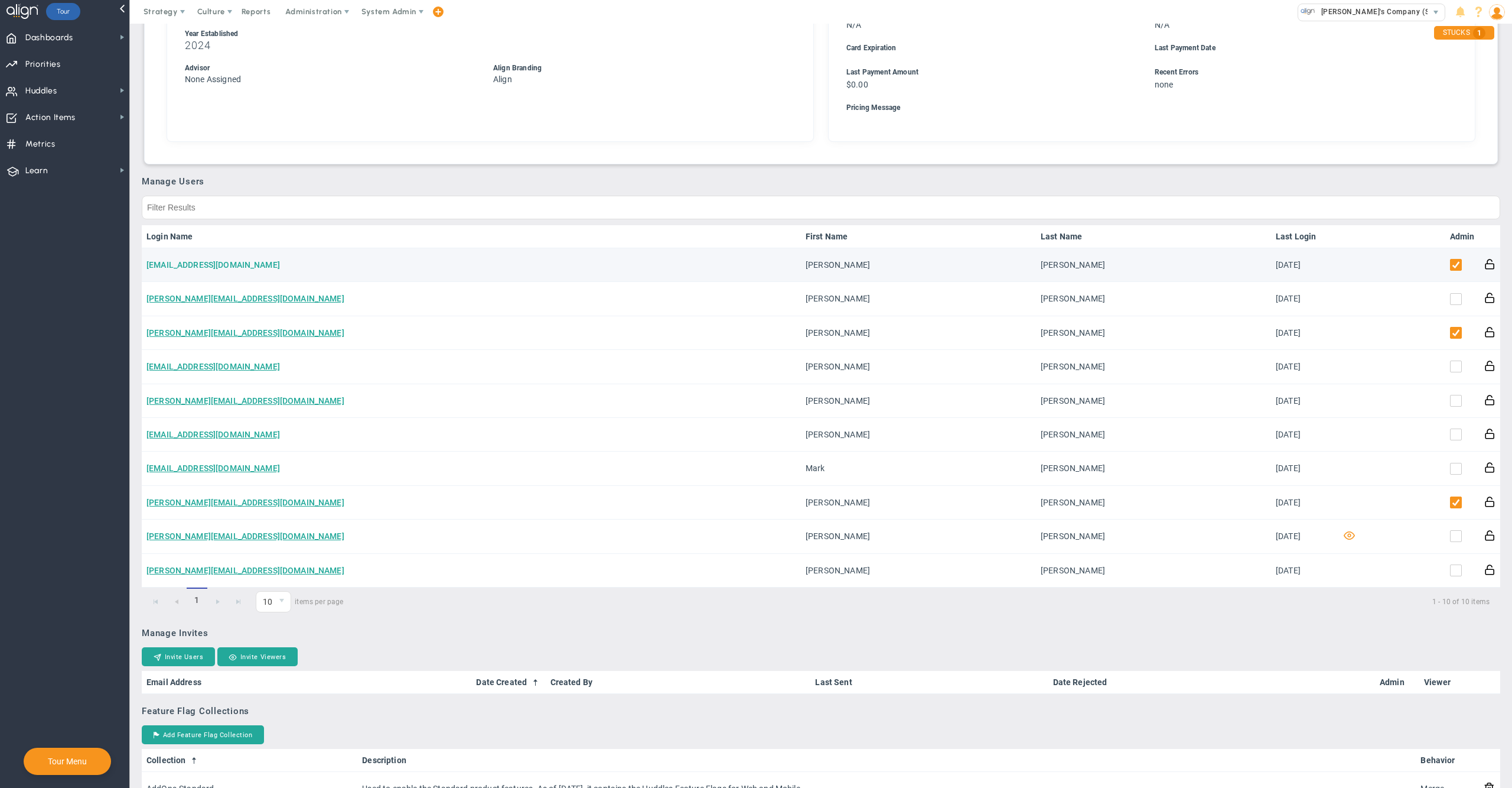
click at [215, 269] on link "[EMAIL_ADDRESS][DOMAIN_NAME]" at bounding box center [212, 265] width 133 height 10
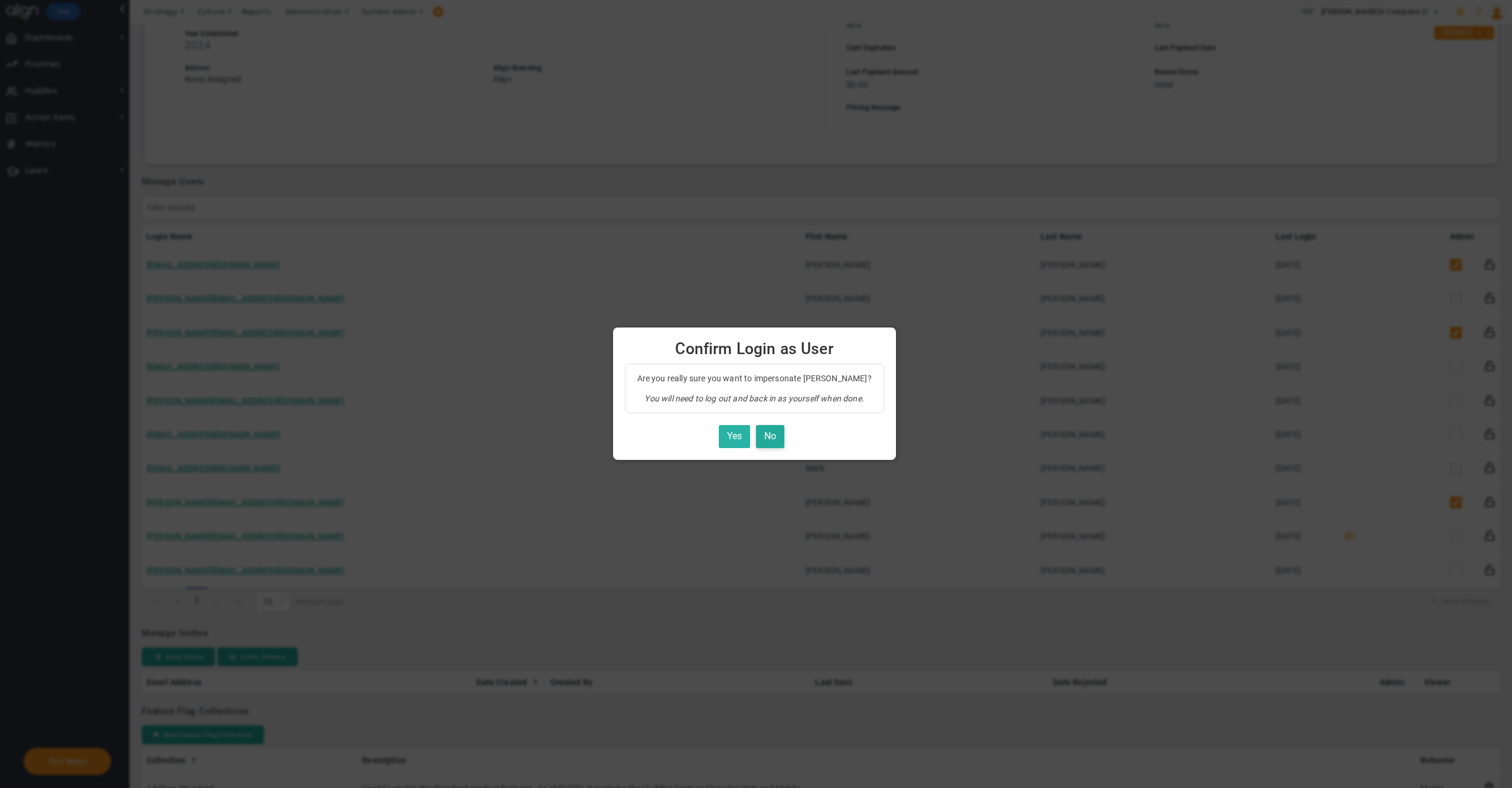
click at [733, 433] on button "Yes" at bounding box center [734, 435] width 32 height 23
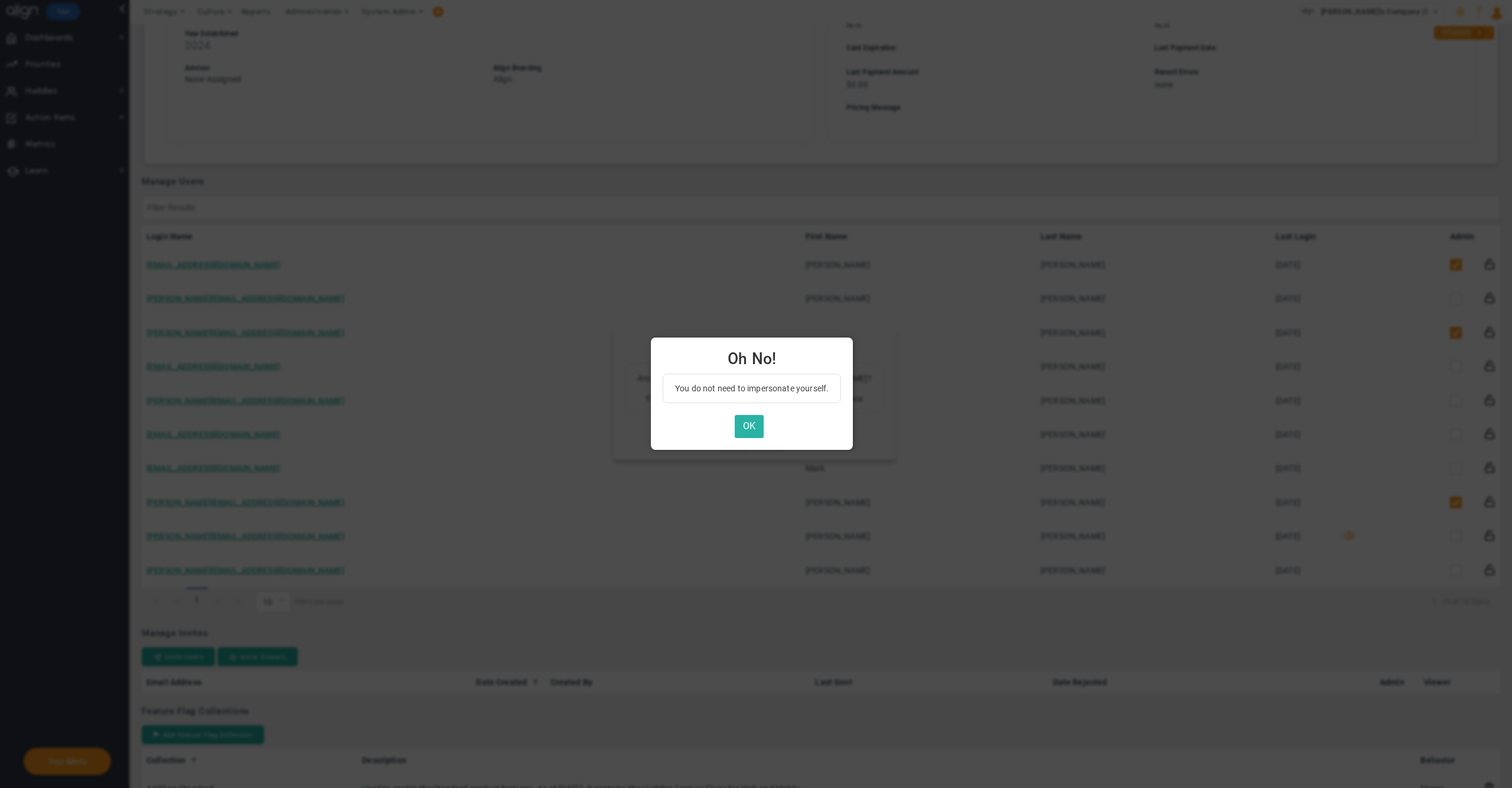
click at [756, 428] on button "OK" at bounding box center [749, 426] width 29 height 23
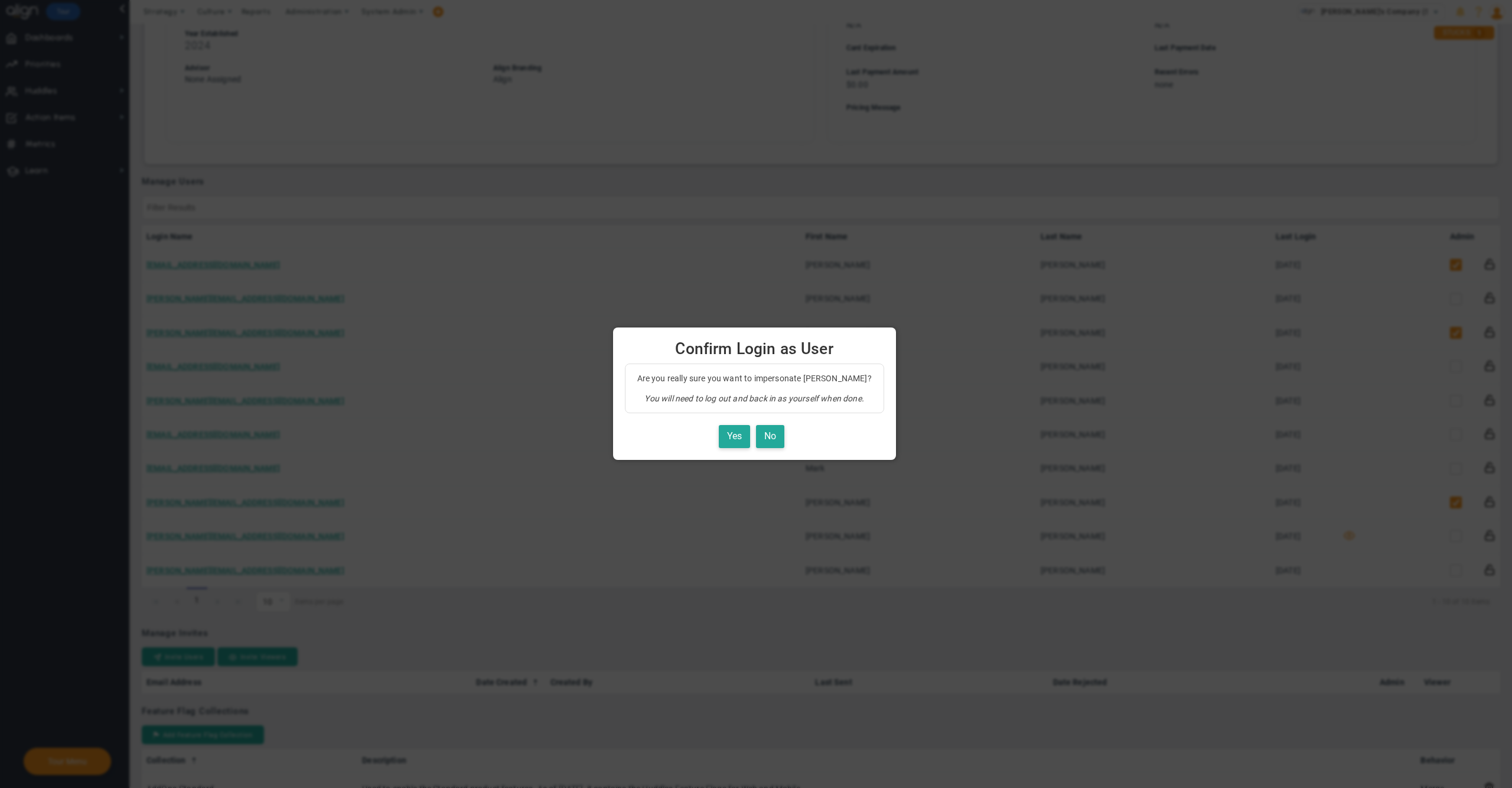
click at [793, 430] on div "Yes No" at bounding box center [754, 435] width 260 height 23
click at [785, 433] on button "No" at bounding box center [770, 435] width 29 height 23
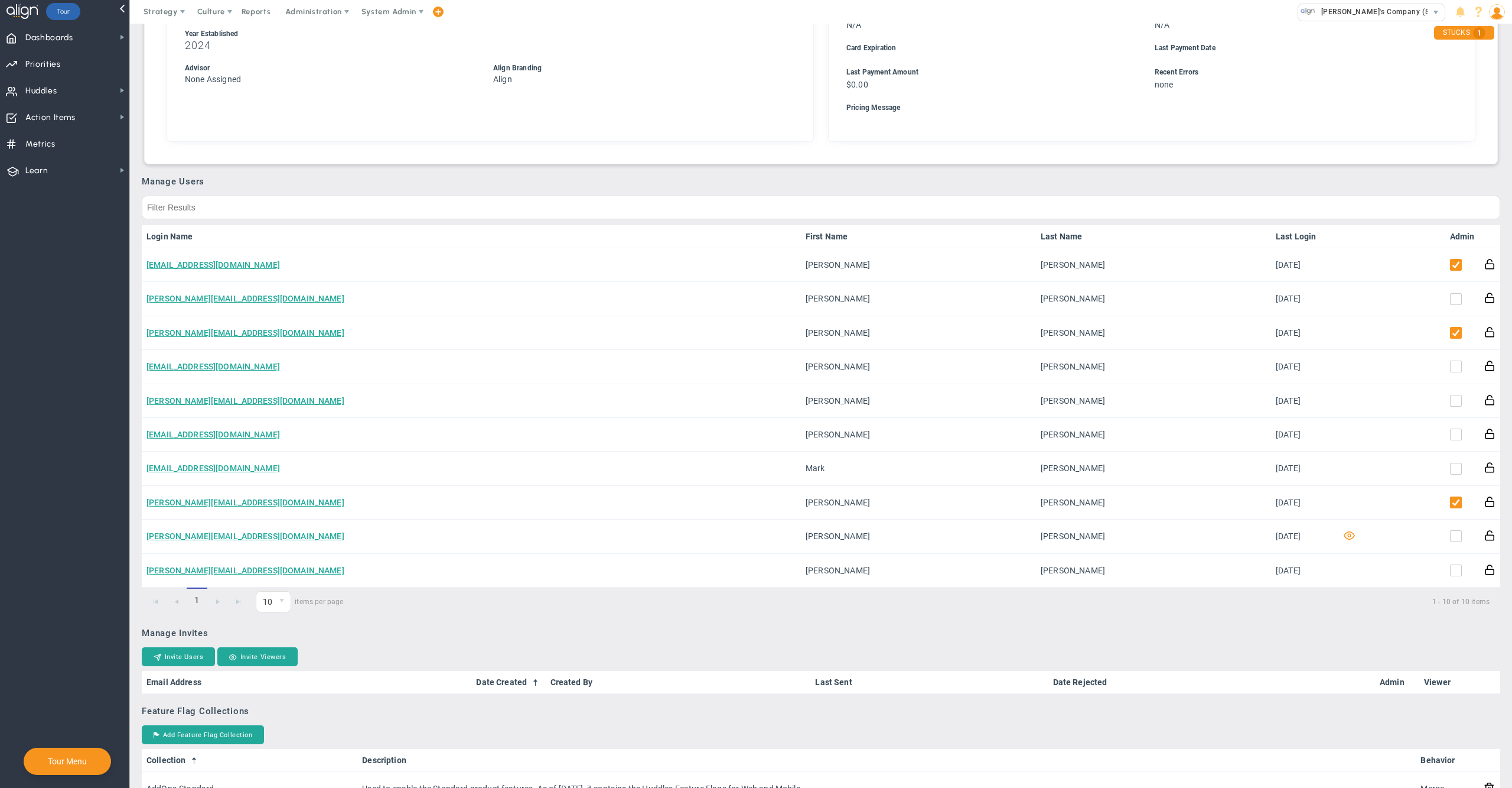
click at [324, 10] on span "Administration" at bounding box center [313, 11] width 56 height 9
click at [323, 36] on span "Manage Users" at bounding box center [326, 36] width 97 height 24
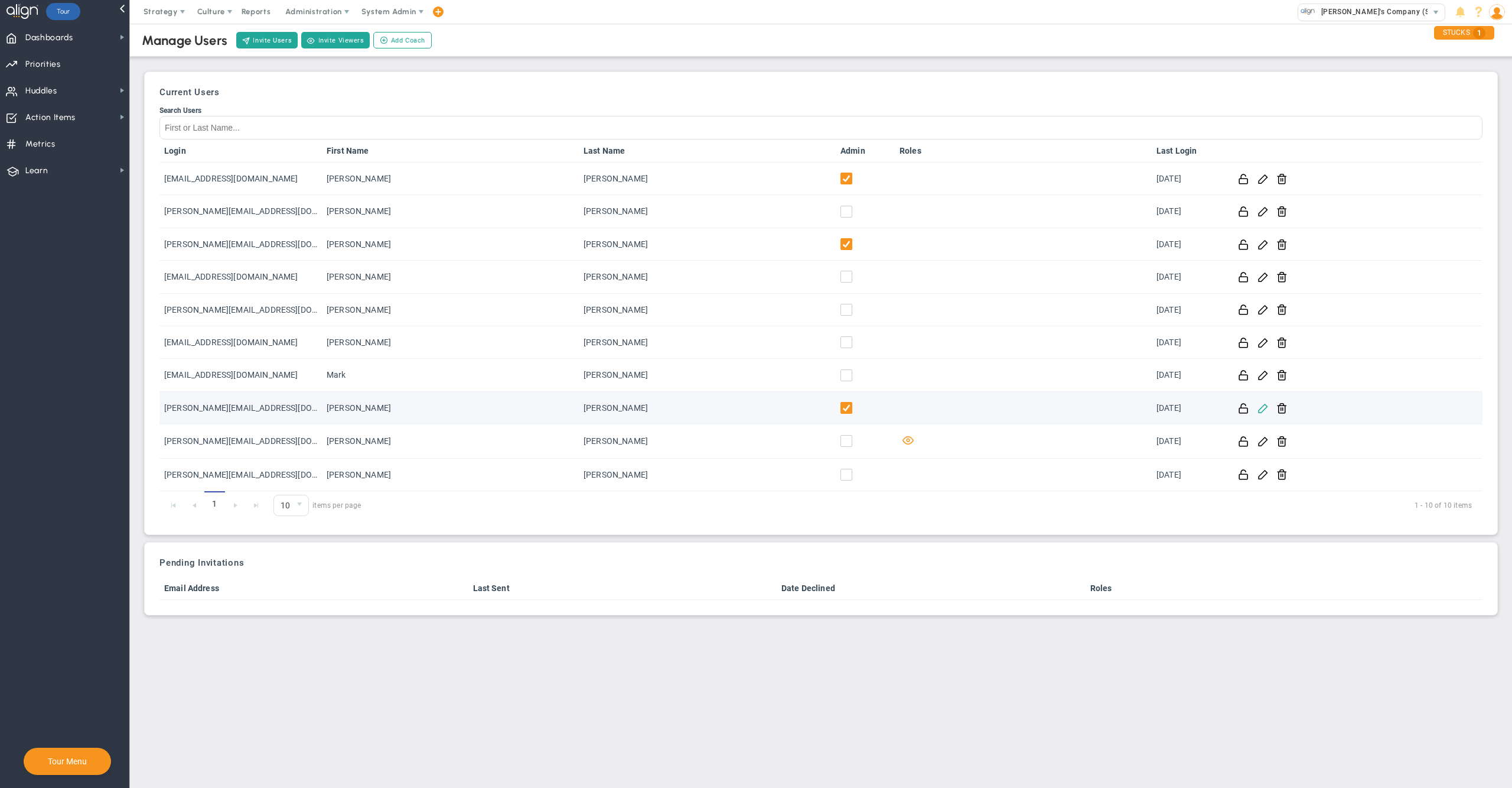
click at [1258, 407] on span at bounding box center [1262, 407] width 11 height 11
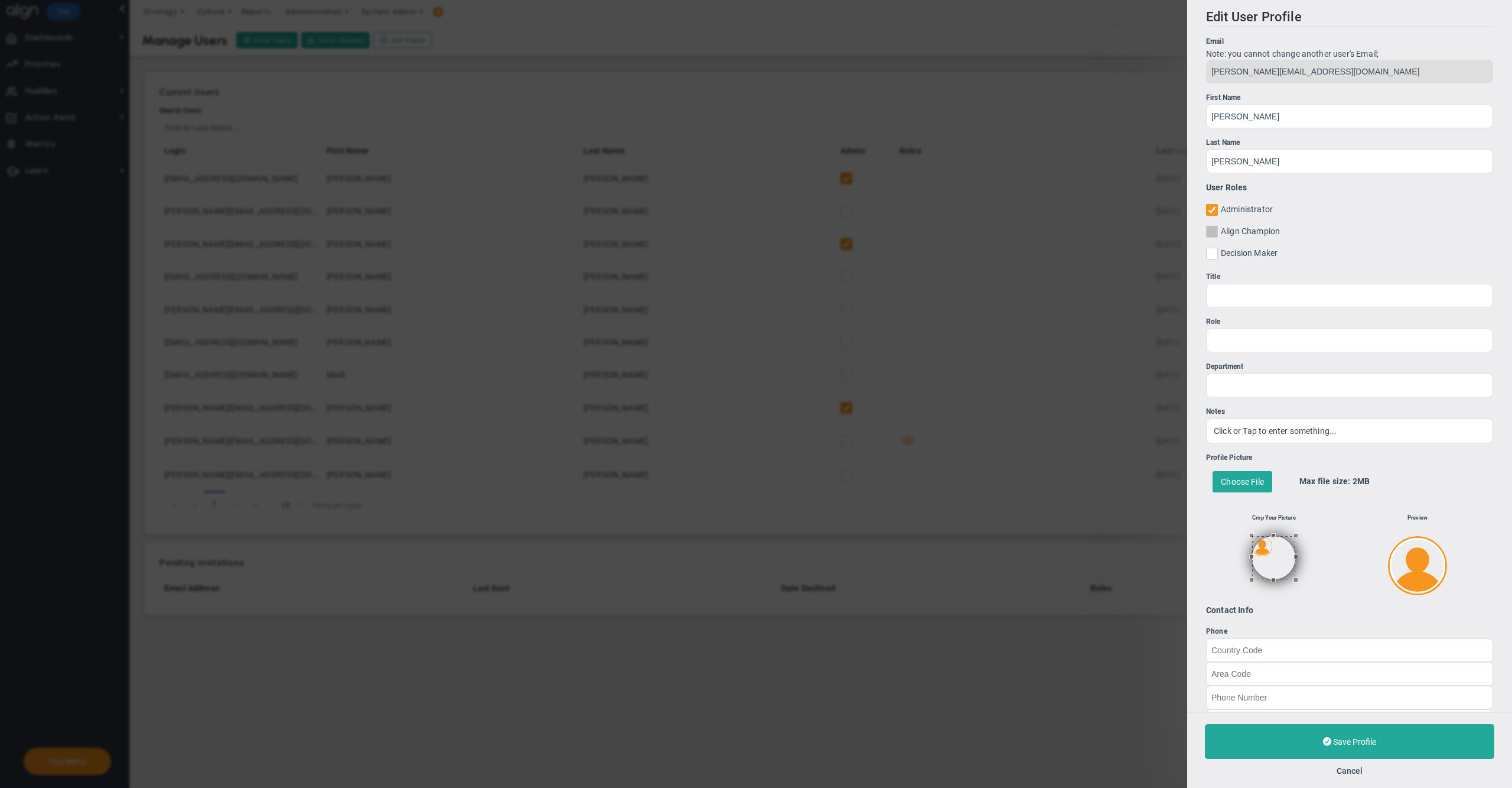
click at [1213, 229] on input "Align Champion" at bounding box center [1213, 234] width 8 height 12
checkbox input "true"
click at [1213, 211] on input "Administrator" at bounding box center [1213, 212] width 8 height 12
checkbox input "false"
click at [1276, 737] on button "Save Profile" at bounding box center [1349, 741] width 289 height 35
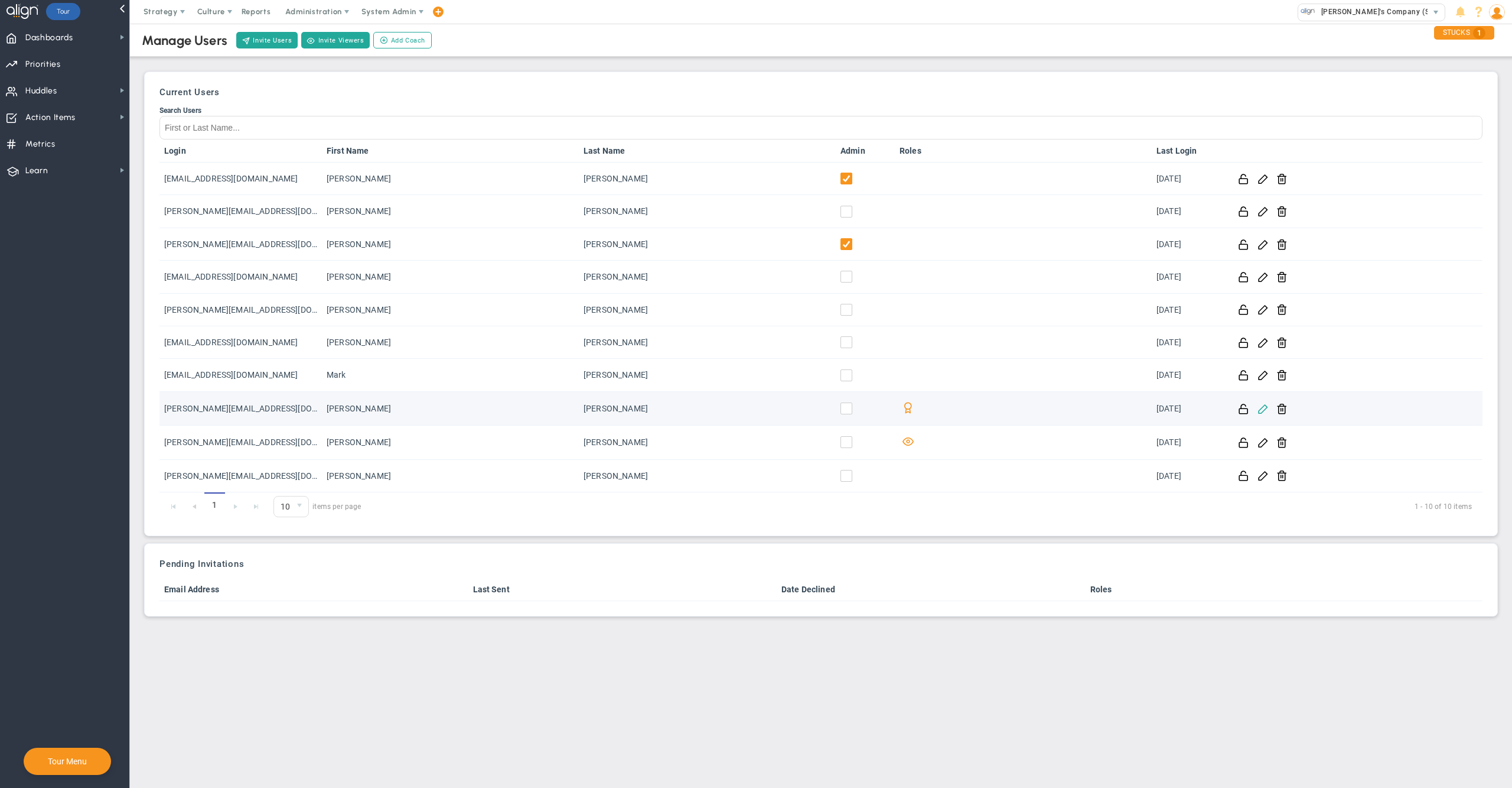
click at [1264, 403] on span at bounding box center [1262, 408] width 11 height 11
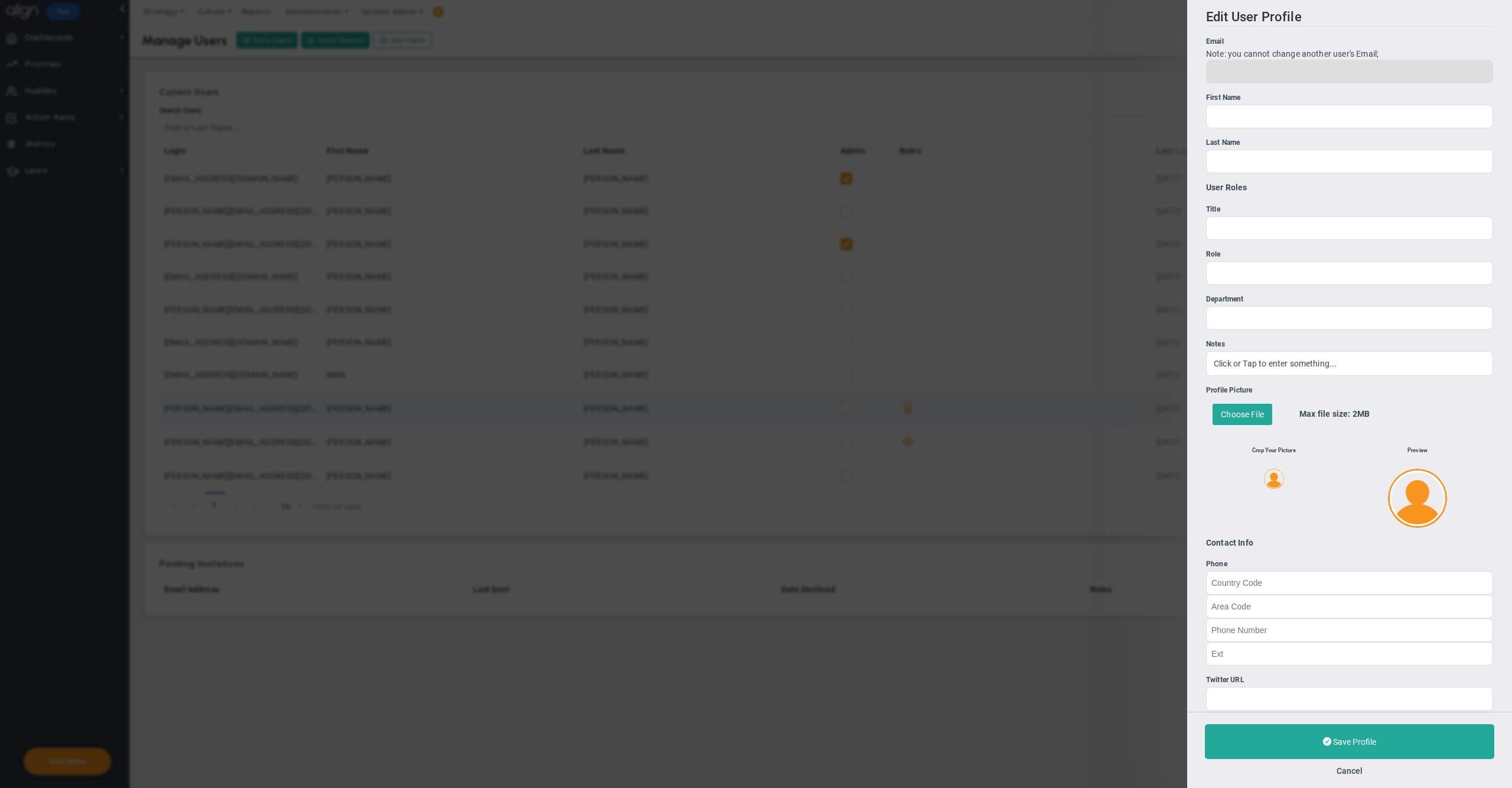
type input "[PERSON_NAME][EMAIL_ADDRESS][DOMAIN_NAME]"
type input "[PERSON_NAME]"
type input "0"
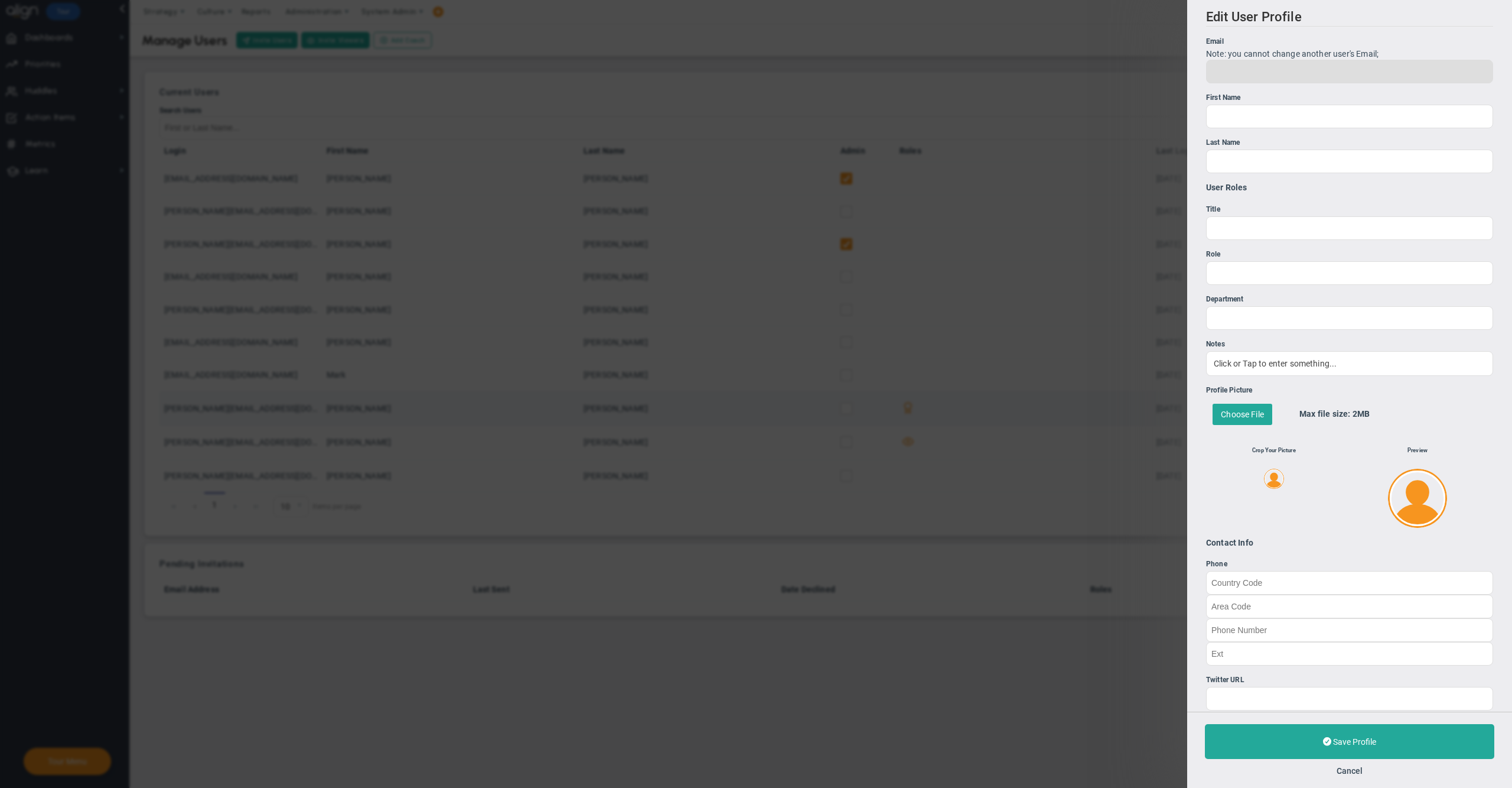
type input "0"
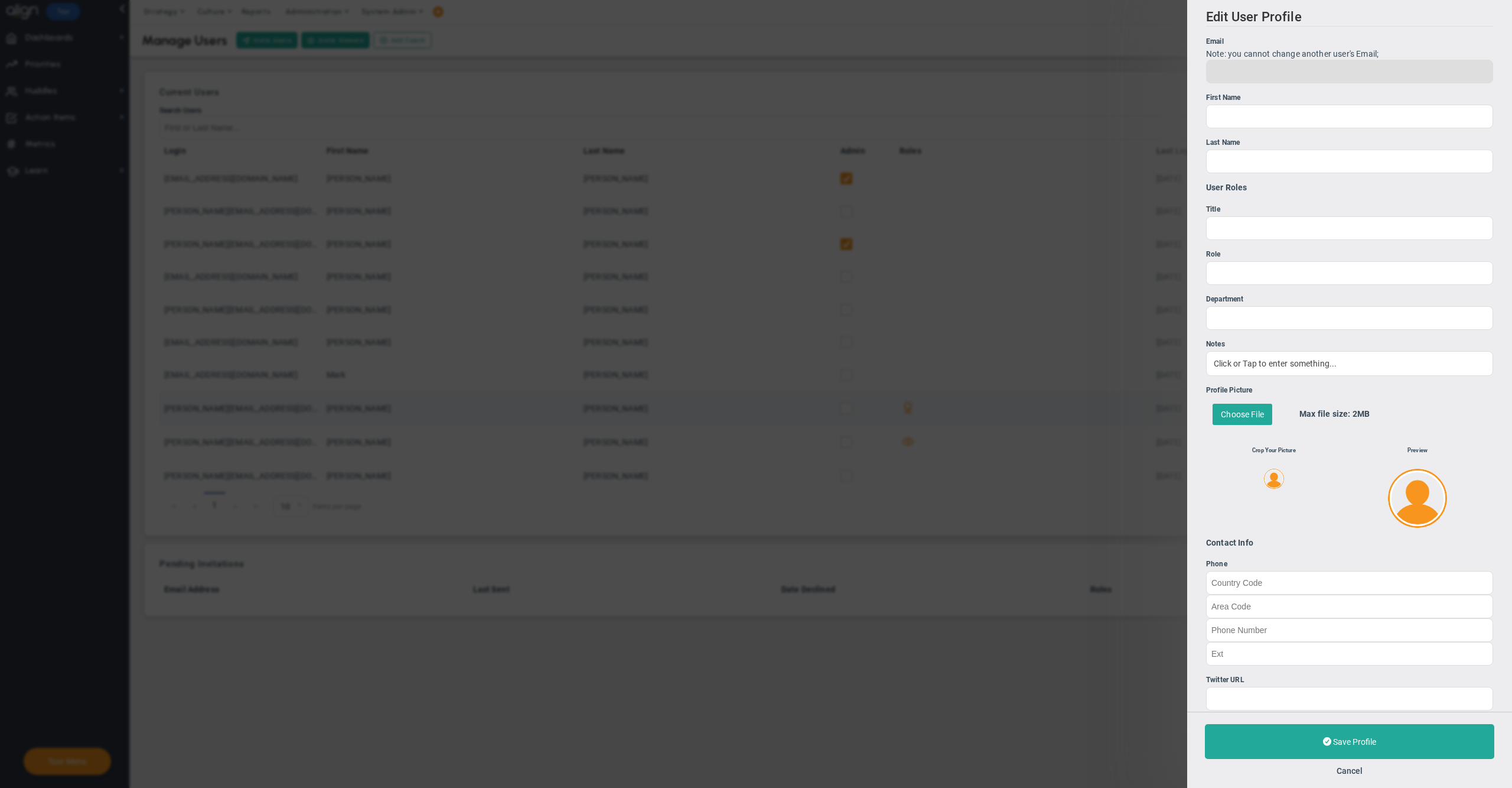
type input "0"
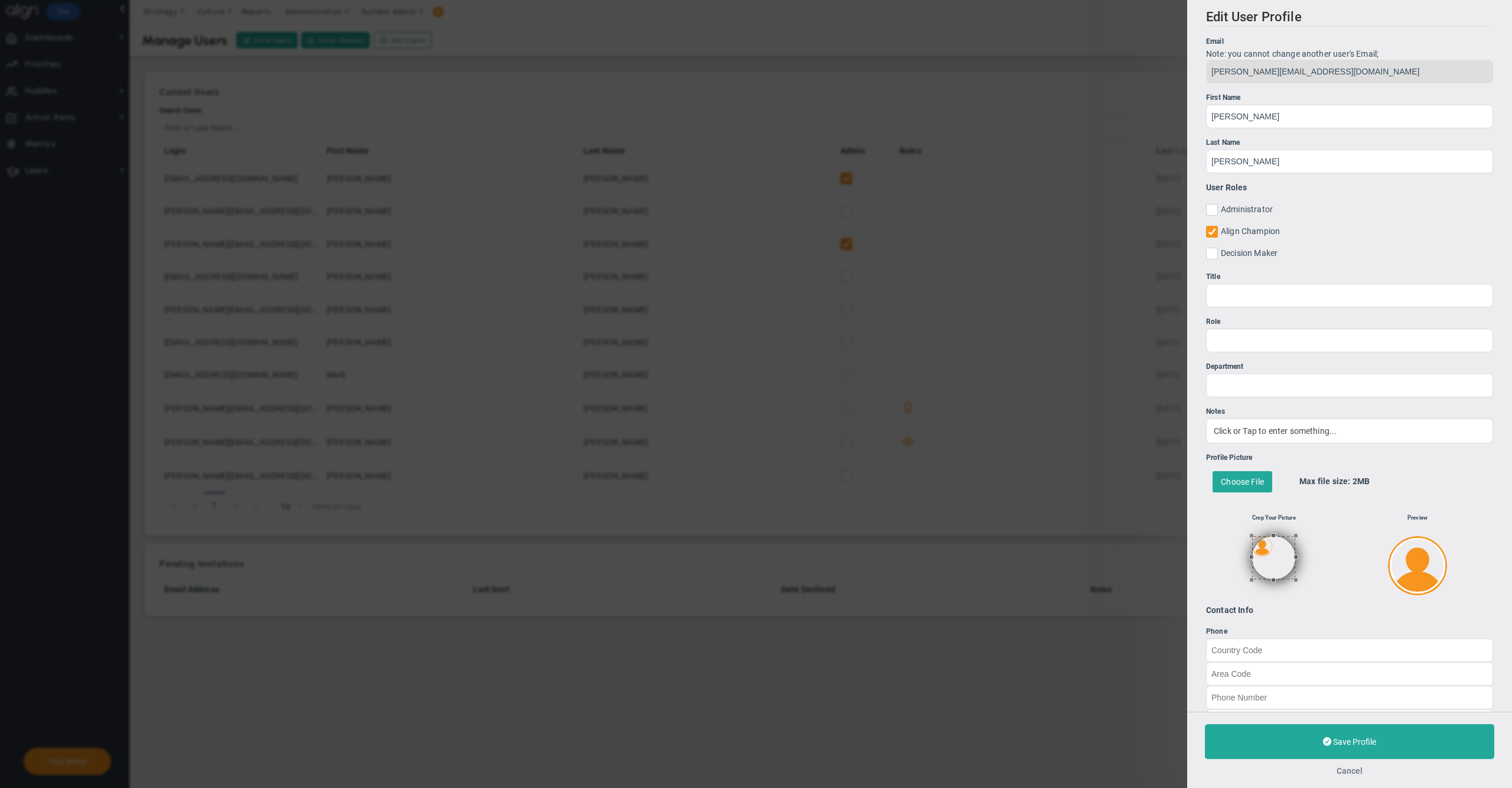
click at [1347, 766] on button "Cancel" at bounding box center [1350, 771] width 26 height 10
